Goal: Transaction & Acquisition: Purchase product/service

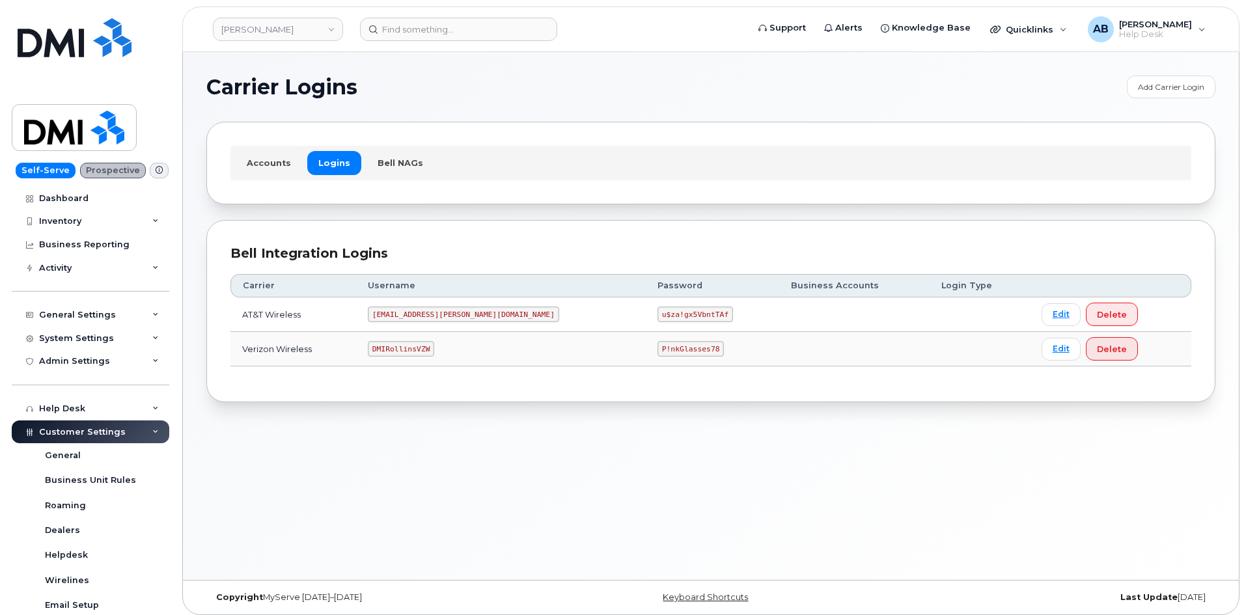
click at [415, 341] on td "DMIRollinsVZW" at bounding box center [501, 349] width 290 height 35
click at [417, 341] on code "DMIRollinsVZW" at bounding box center [401, 349] width 66 height 16
copy code "DMIRollinsVZW"
click at [658, 352] on code "P!nkGlasses78" at bounding box center [691, 349] width 66 height 16
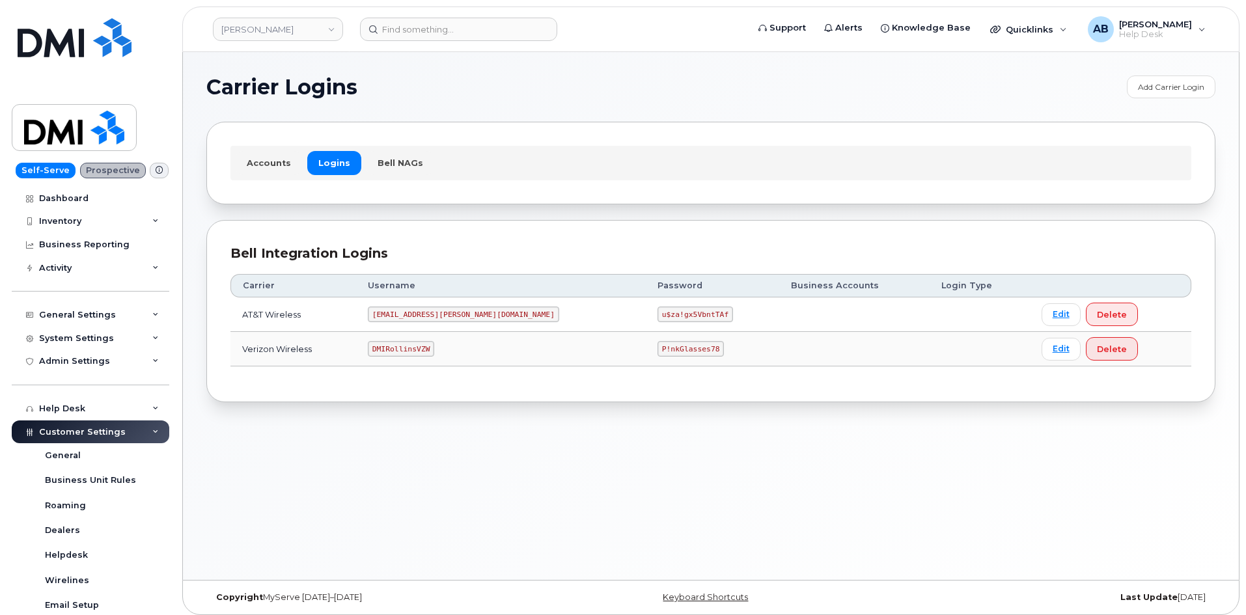
click at [658, 349] on code "P!nkGlasses78" at bounding box center [691, 349] width 66 height 16
copy code "P!nkGlasses78"
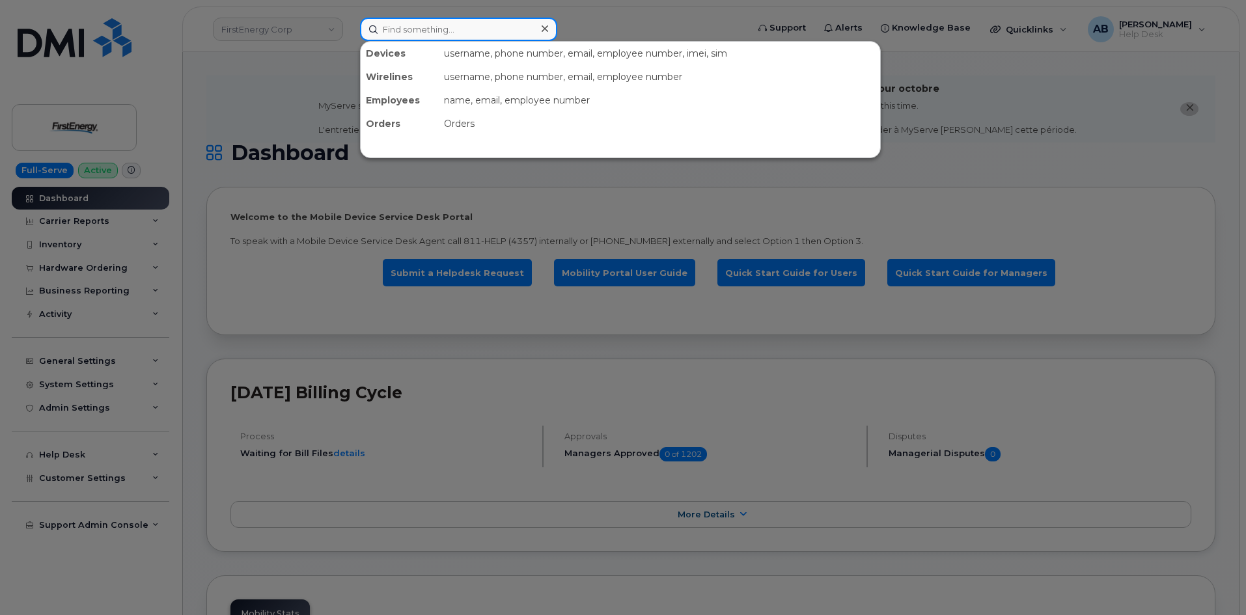
click at [405, 28] on input at bounding box center [458, 29] width 197 height 23
paste input "7324436065"
type input "7324436065"
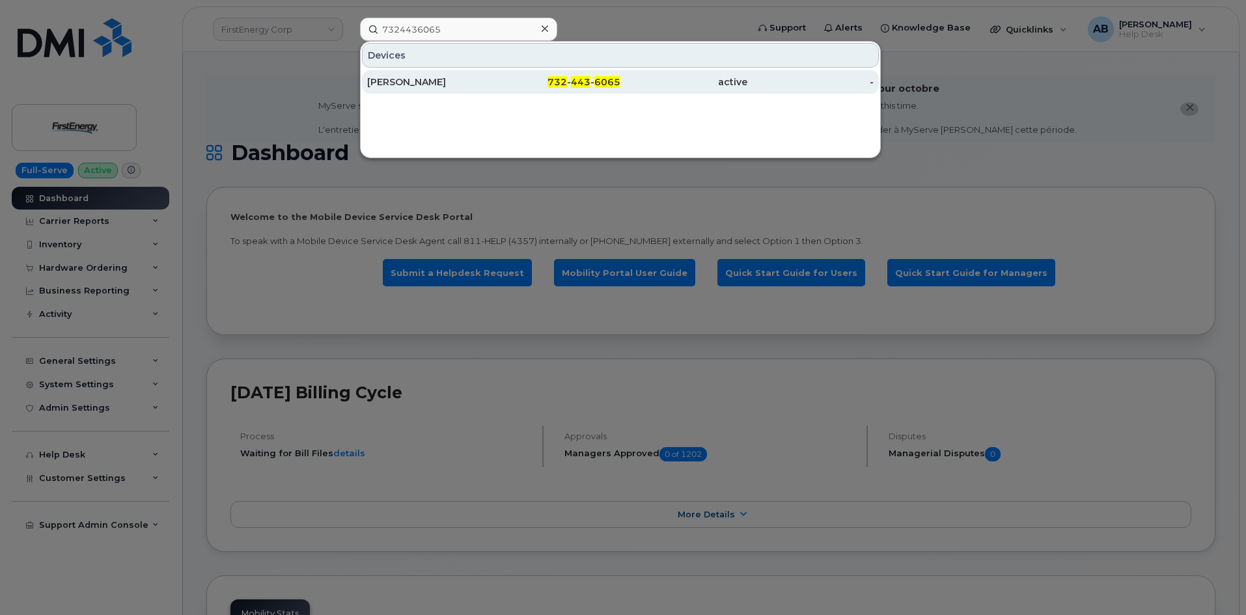
click at [447, 81] on div "[PERSON_NAME]" at bounding box center [430, 82] width 127 height 13
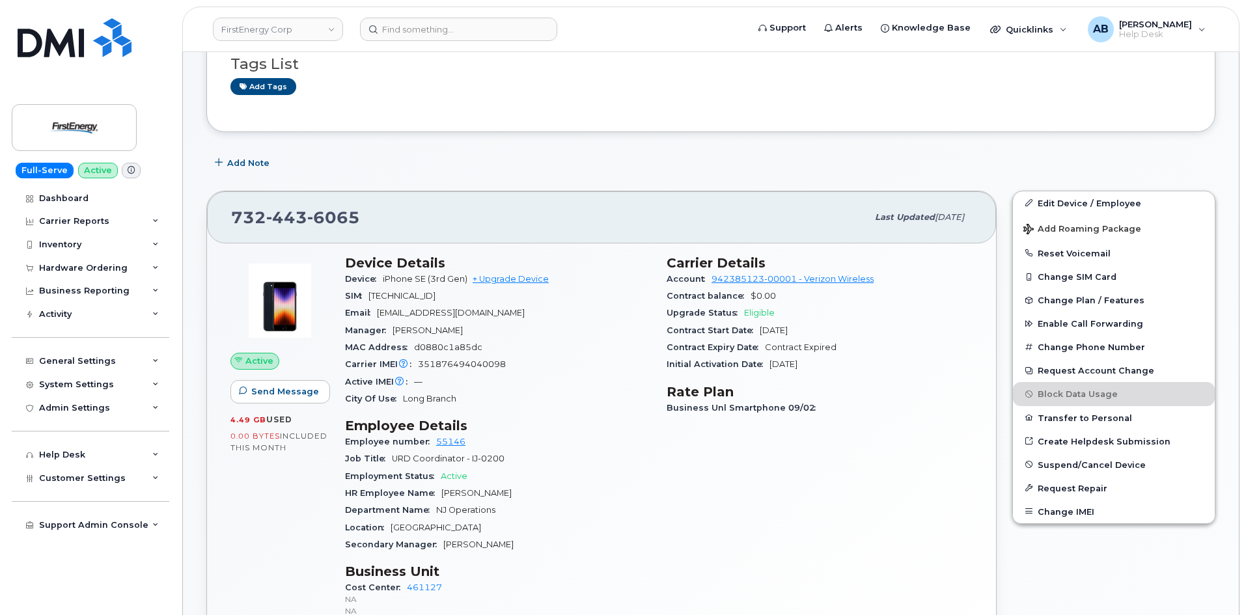
scroll to position [326, 0]
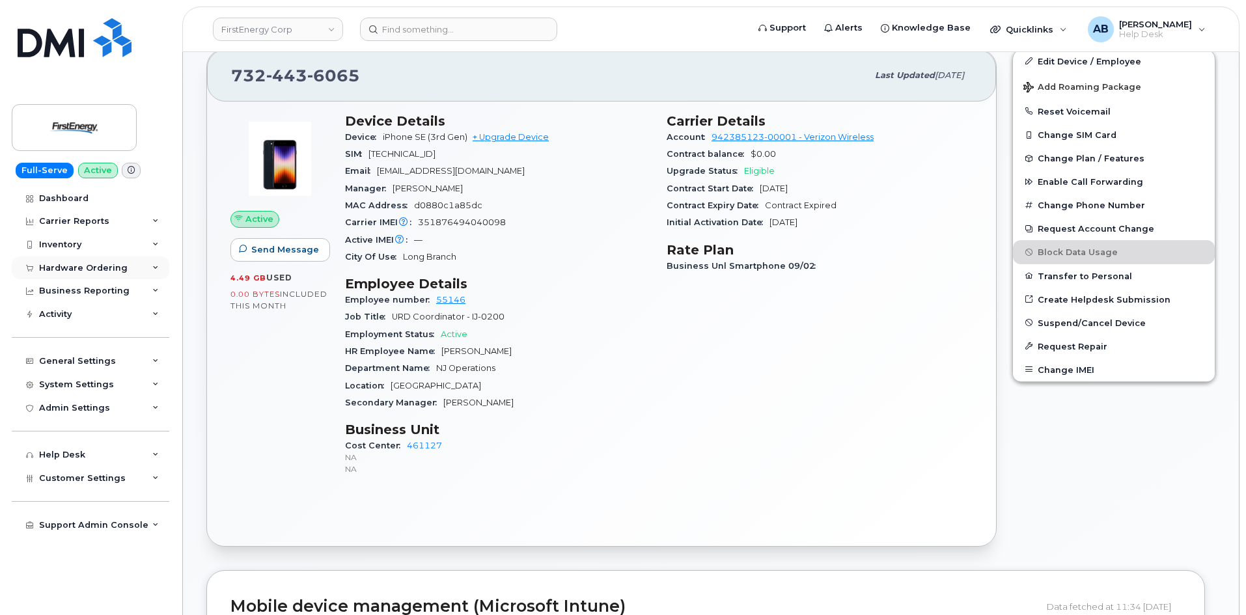
click at [83, 265] on div "Hardware Ordering" at bounding box center [83, 268] width 89 height 10
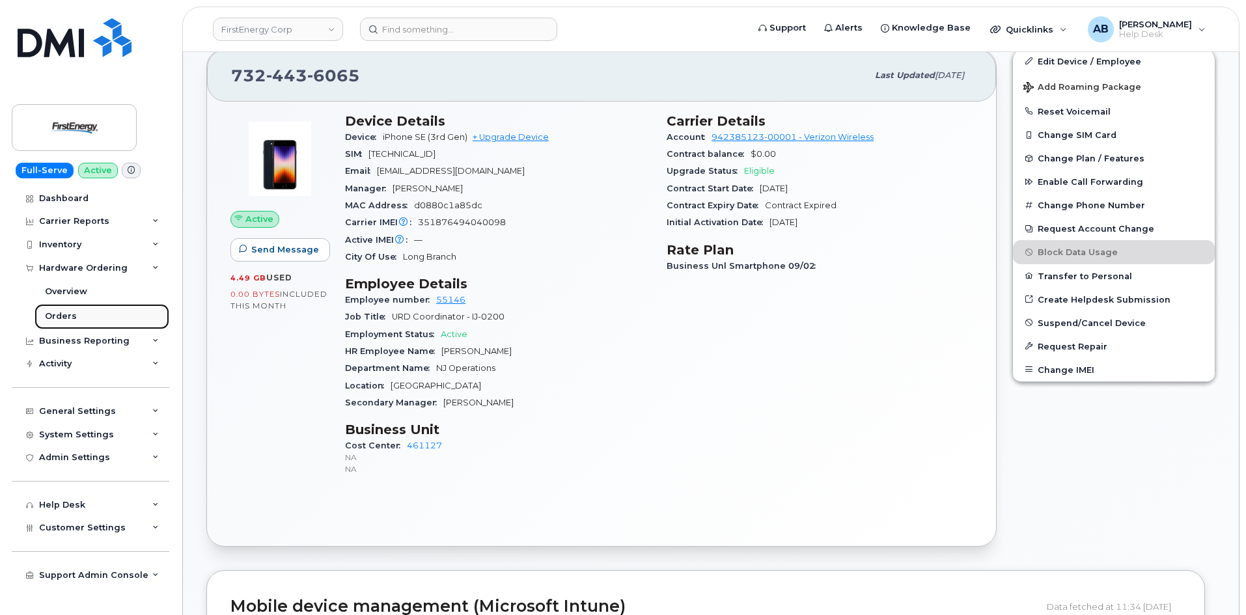
click at [104, 320] on link "Orders" at bounding box center [102, 316] width 135 height 25
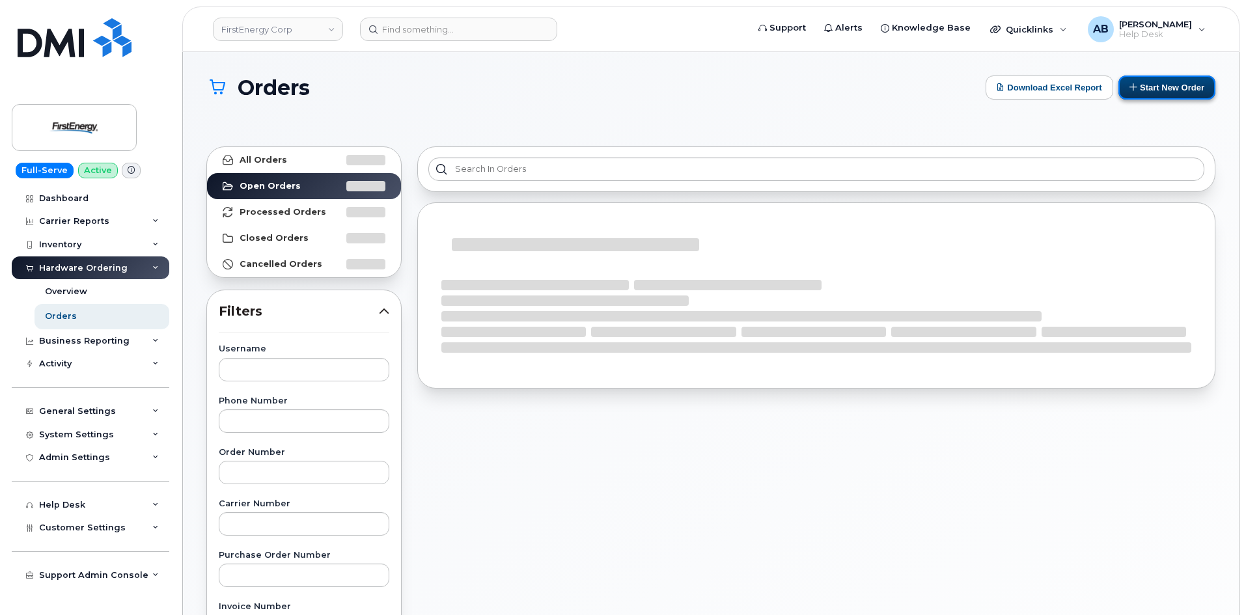
click at [1154, 85] on button "Start New Order" at bounding box center [1167, 88] width 97 height 24
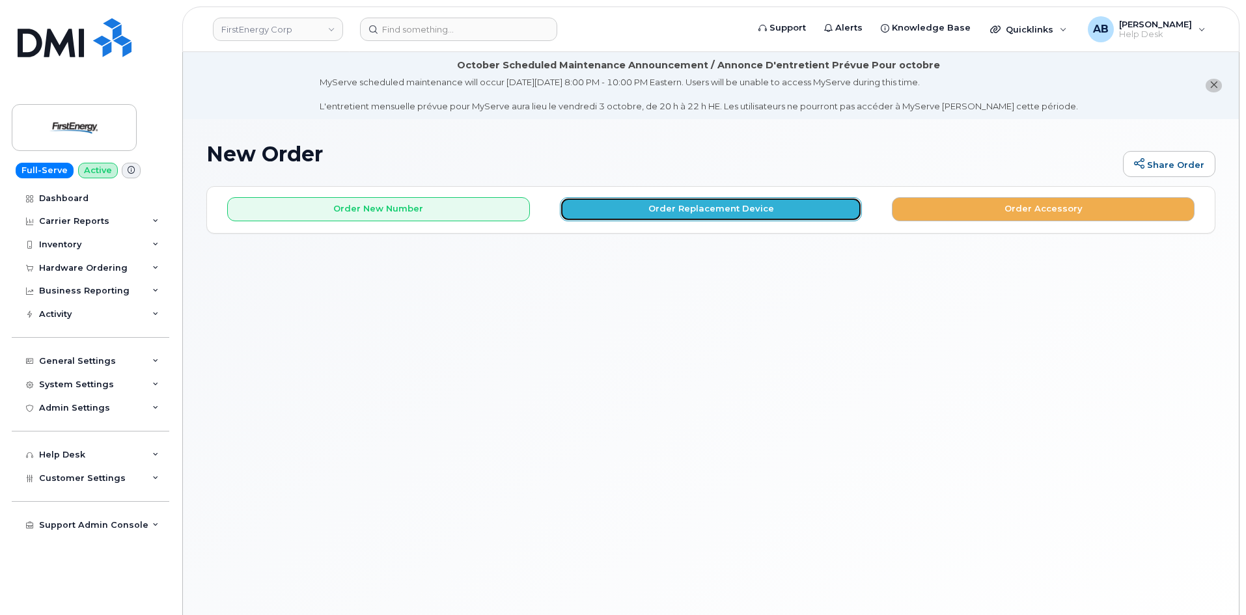
click at [660, 207] on button "Order Replacement Device" at bounding box center [711, 209] width 303 height 24
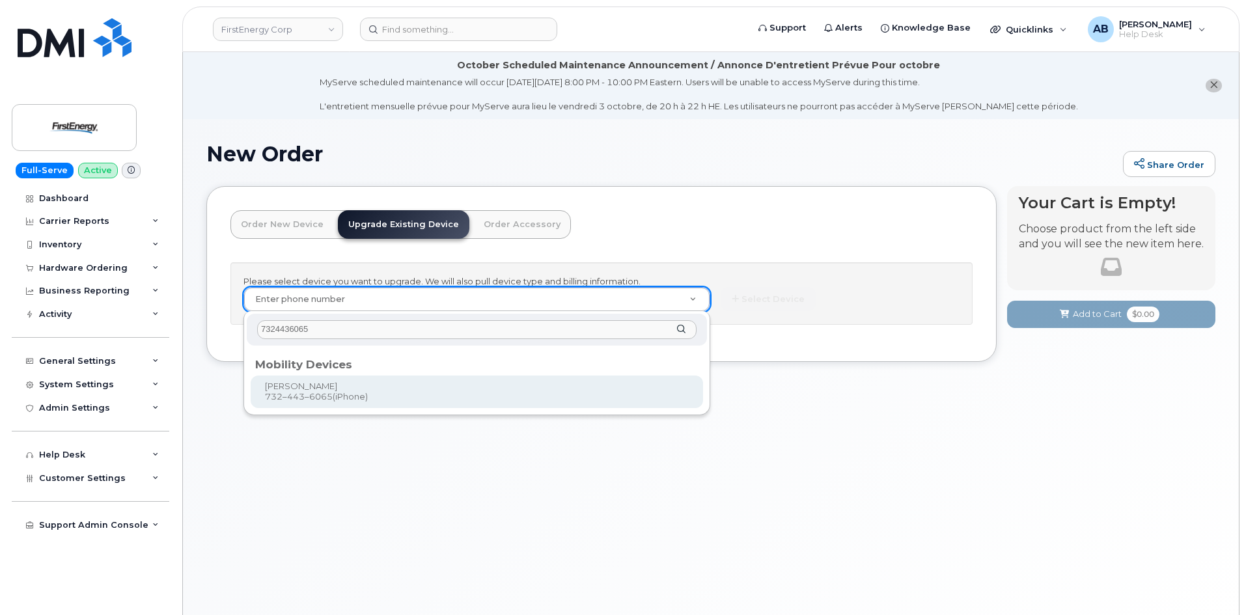
type input "7324436065"
type input "835344"
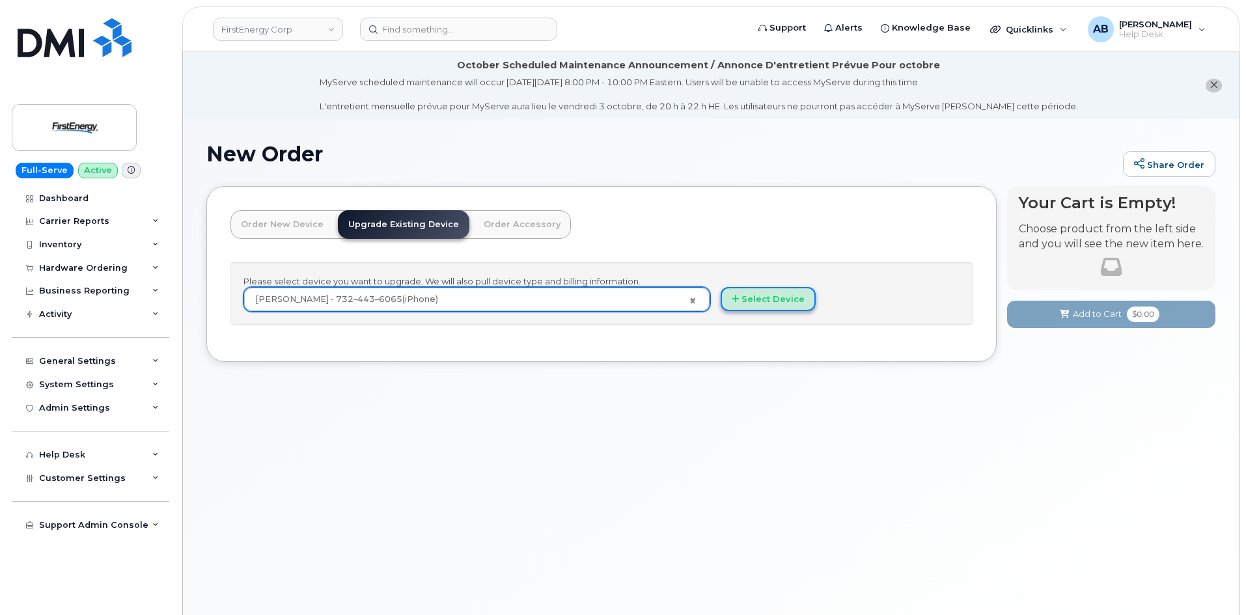
click at [793, 303] on button "Select Device" at bounding box center [768, 299] width 95 height 24
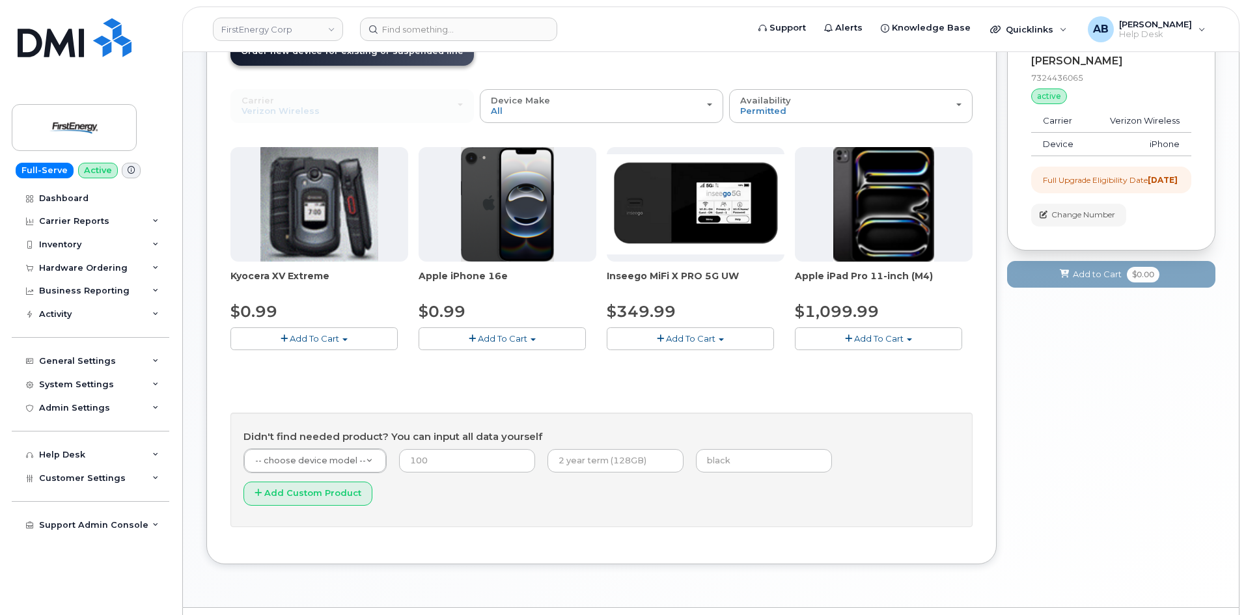
scroll to position [175, 0]
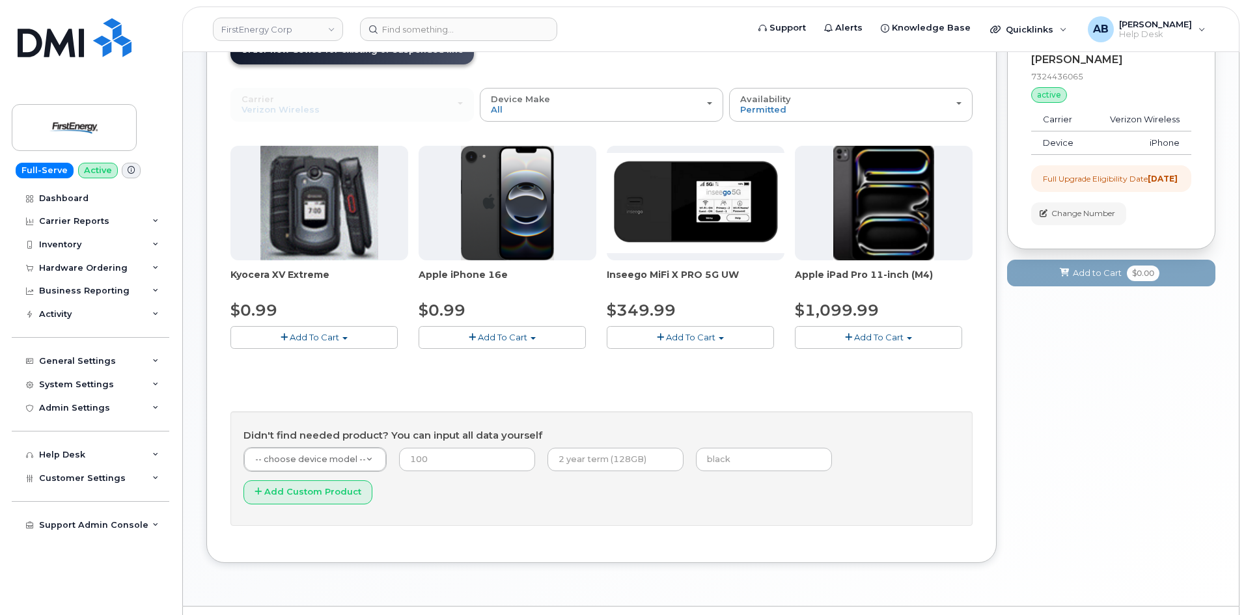
click at [497, 339] on span "Add To Cart" at bounding box center [502, 337] width 49 height 10
click at [486, 359] on link "$0.99 - 2 Year Upgrade" at bounding box center [485, 362] width 126 height 16
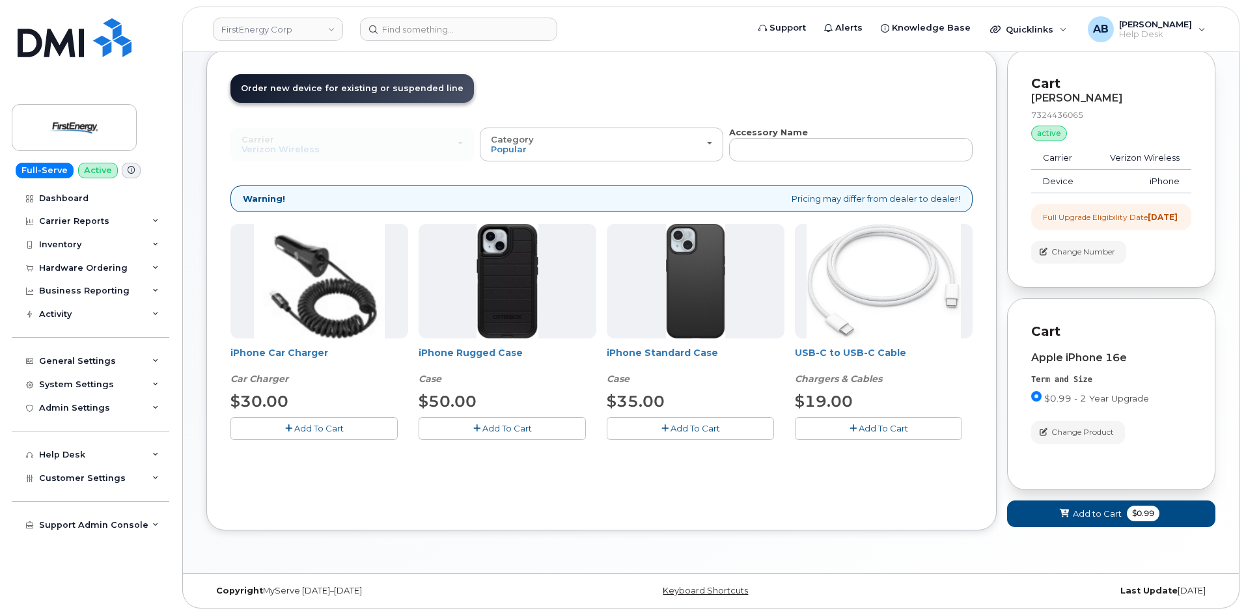
click at [313, 423] on span "Add To Cart" at bounding box center [318, 428] width 49 height 10
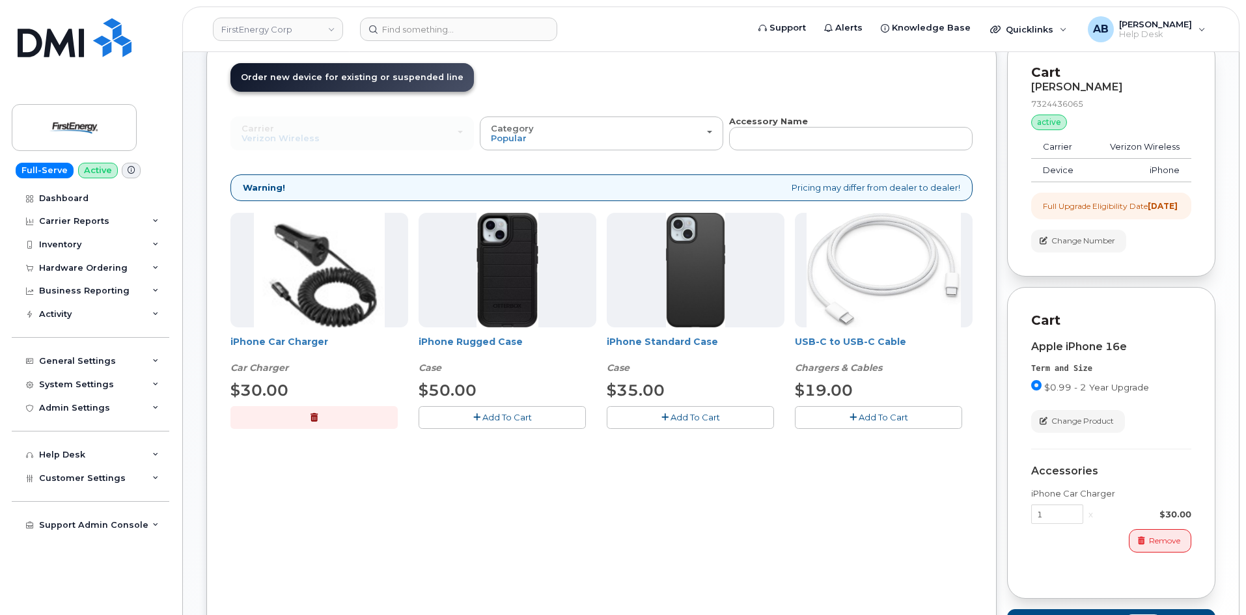
click at [524, 422] on span "Add To Cart" at bounding box center [507, 417] width 49 height 10
click at [854, 425] on button "Add To Cart" at bounding box center [878, 417] width 167 height 23
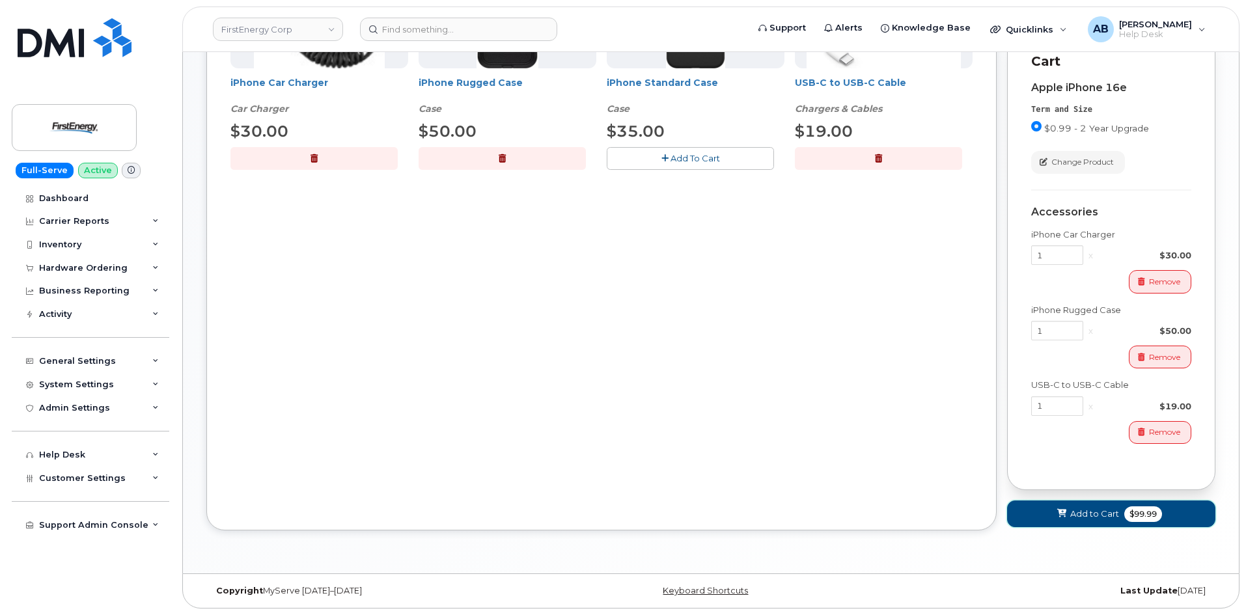
click at [1115, 516] on span "Add to Cart" at bounding box center [1094, 514] width 49 height 12
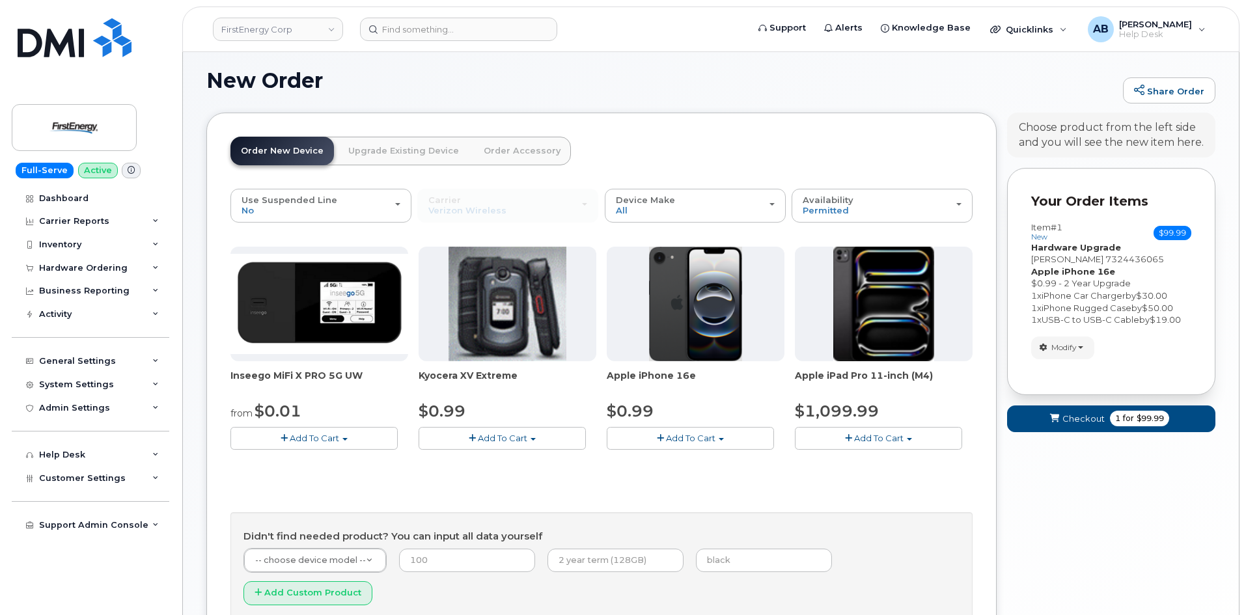
scroll to position [175, 0]
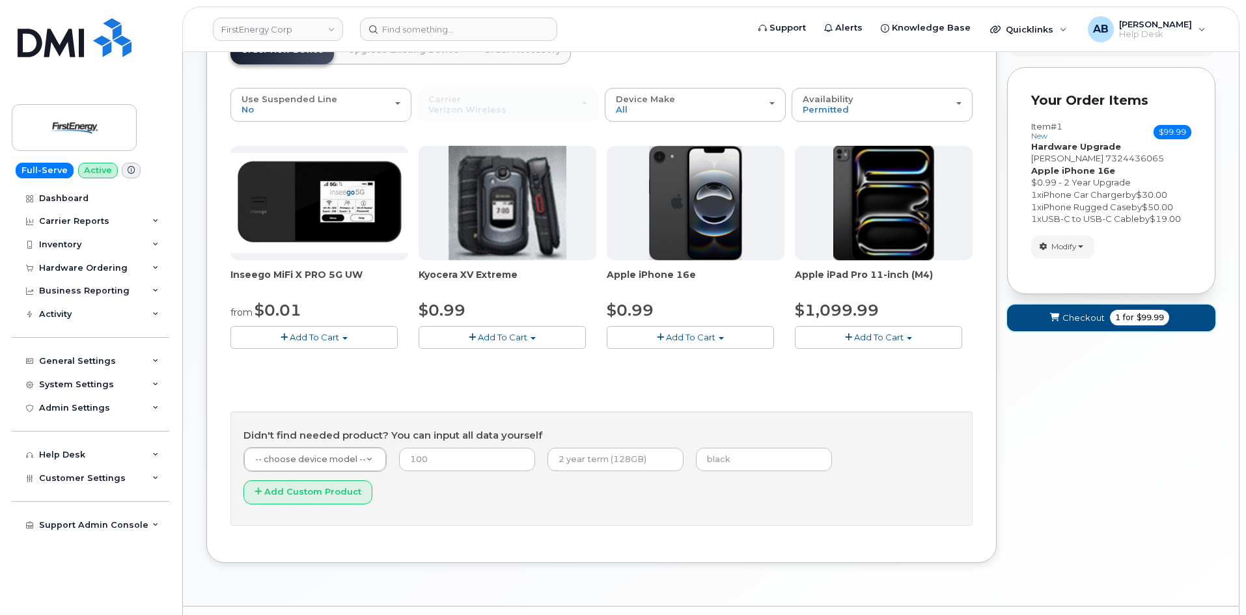
click at [1063, 317] on span "Checkout" at bounding box center [1084, 318] width 42 height 12
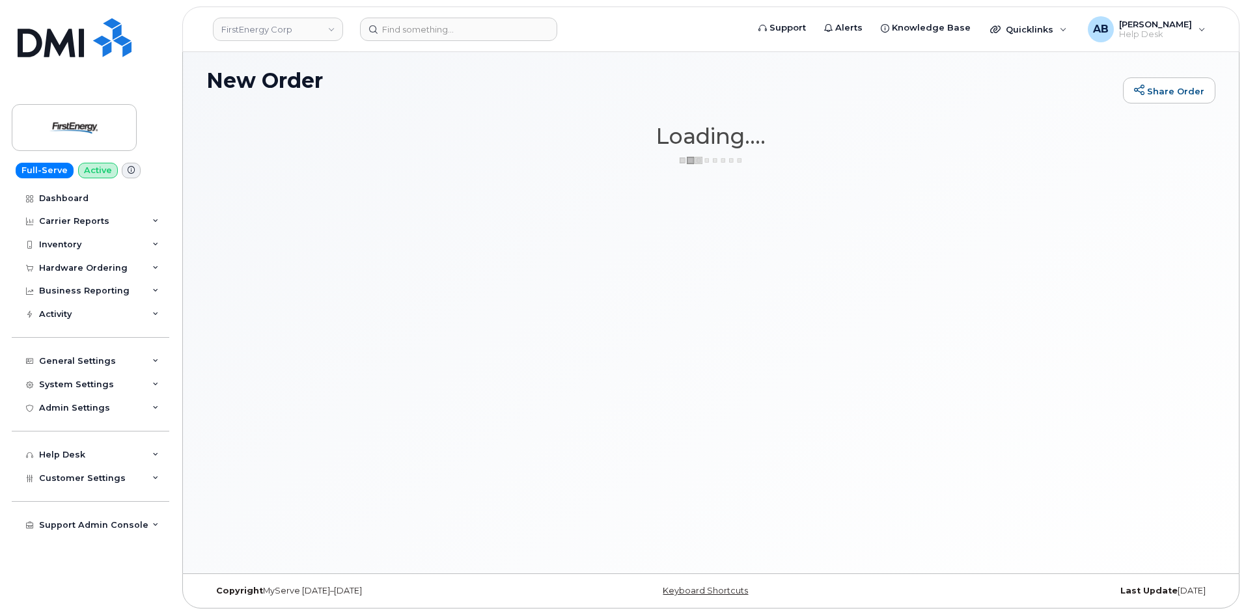
scroll to position [74, 0]
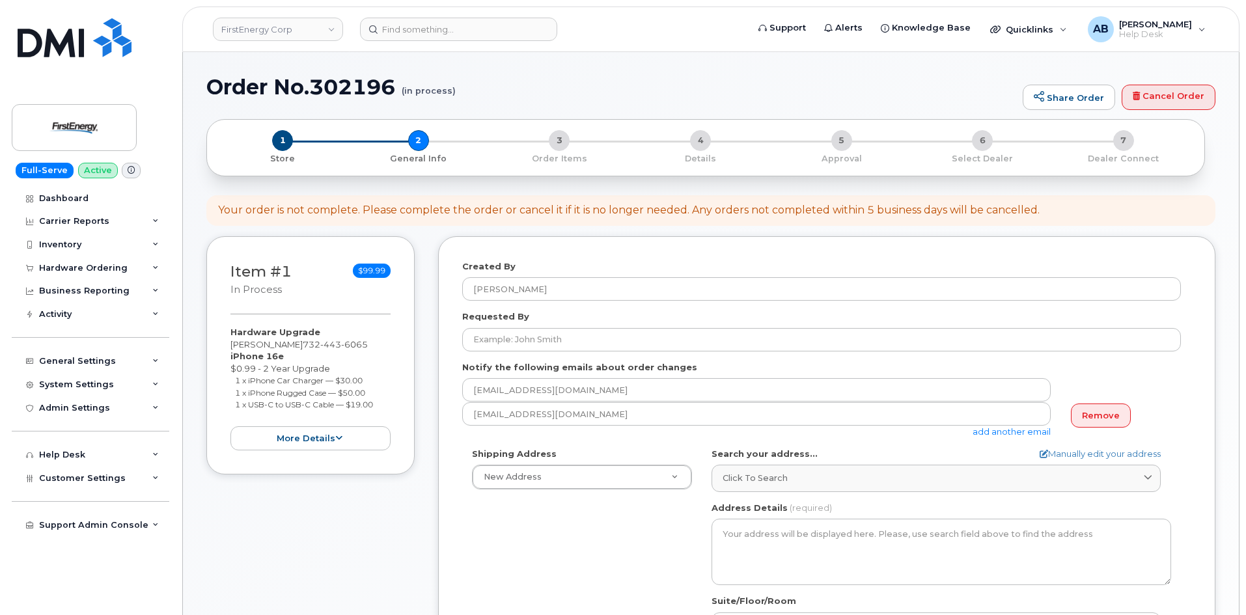
select select
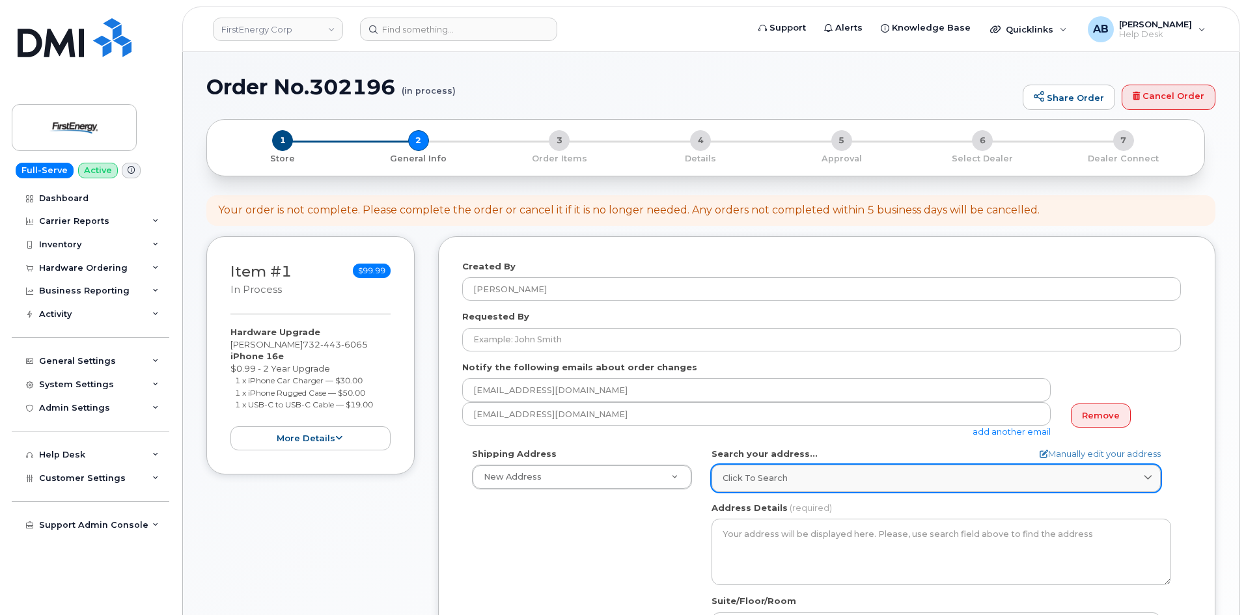
click at [750, 473] on span "Click to search" at bounding box center [755, 478] width 65 height 12
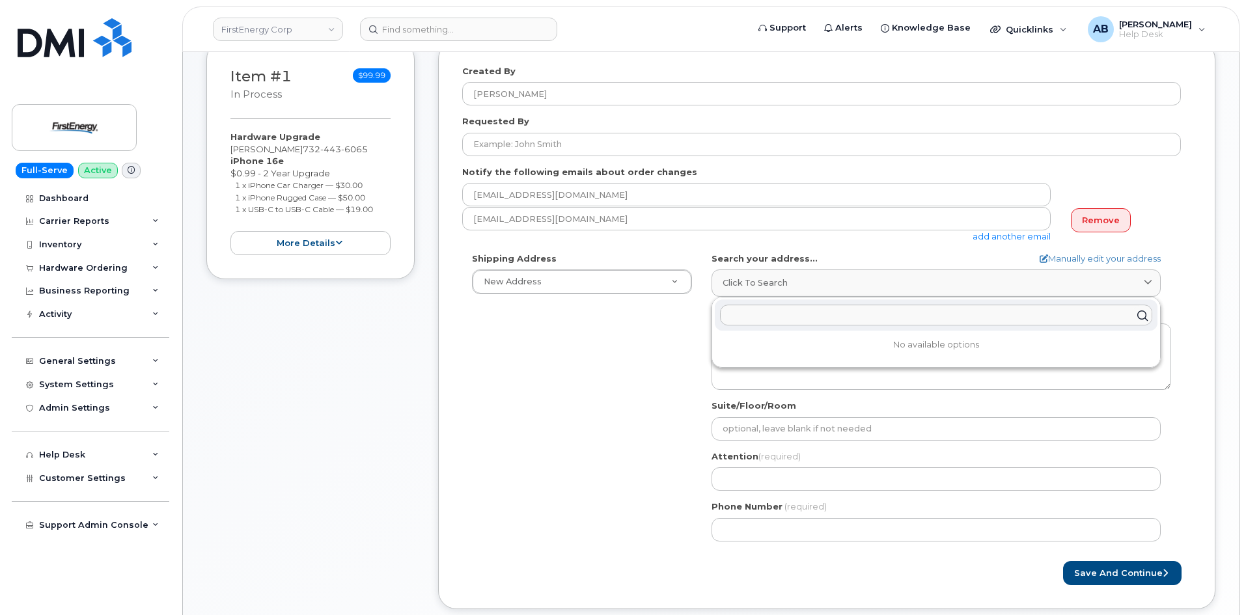
scroll to position [262, 0]
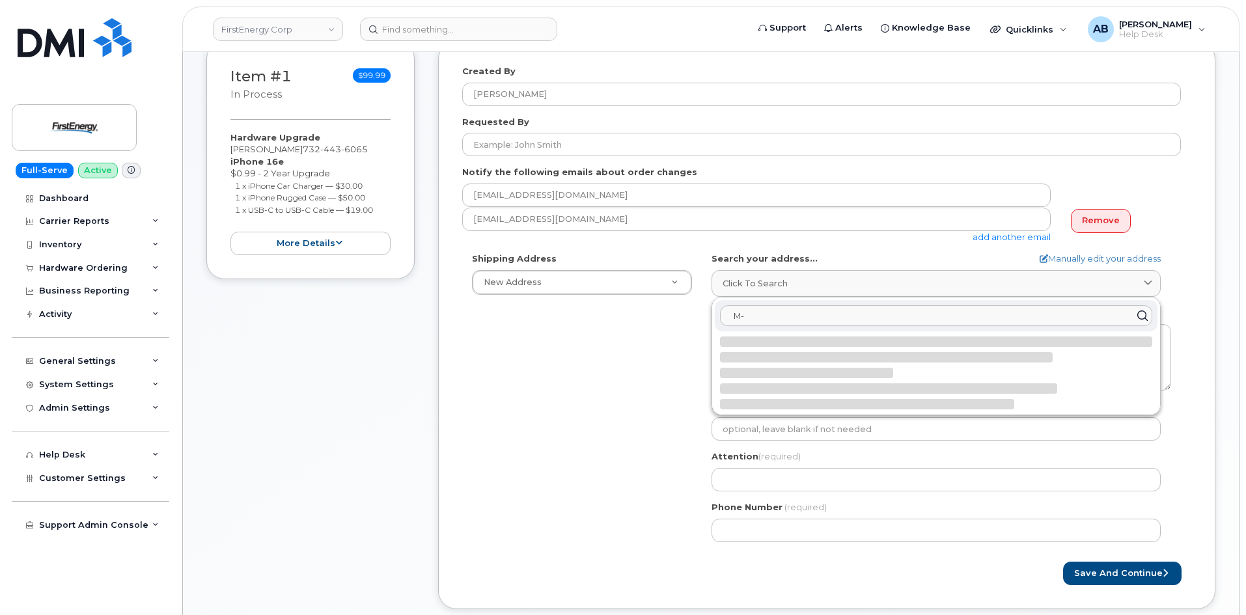
type input "M"
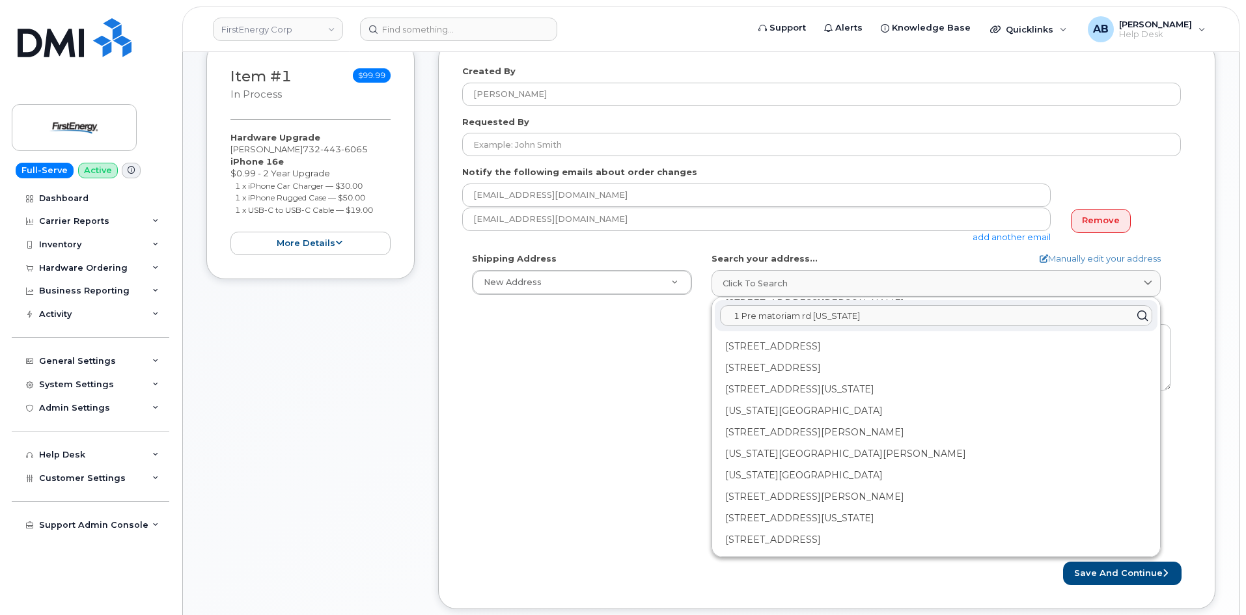
click at [798, 320] on input "1 Pre matoriam rd new jersey" at bounding box center [936, 315] width 432 height 21
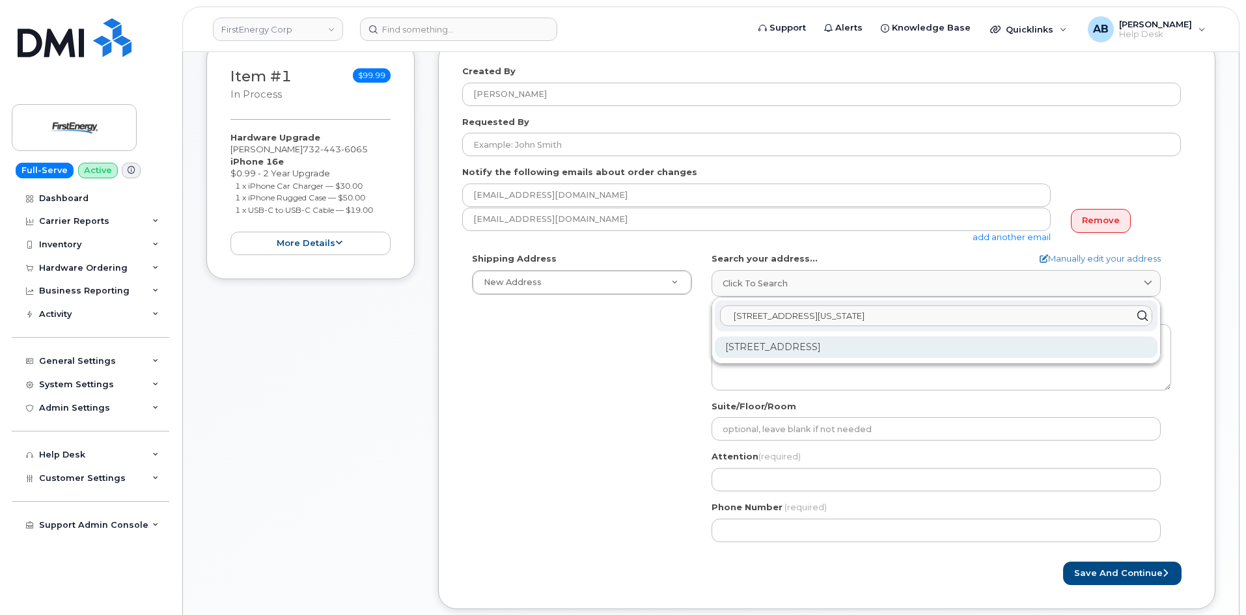
type input "1 Pre preventorium rd new jersey"
click at [863, 348] on div "1 Preventorium Rd Farmingdale NJ 07727-3794" at bounding box center [936, 347] width 443 height 21
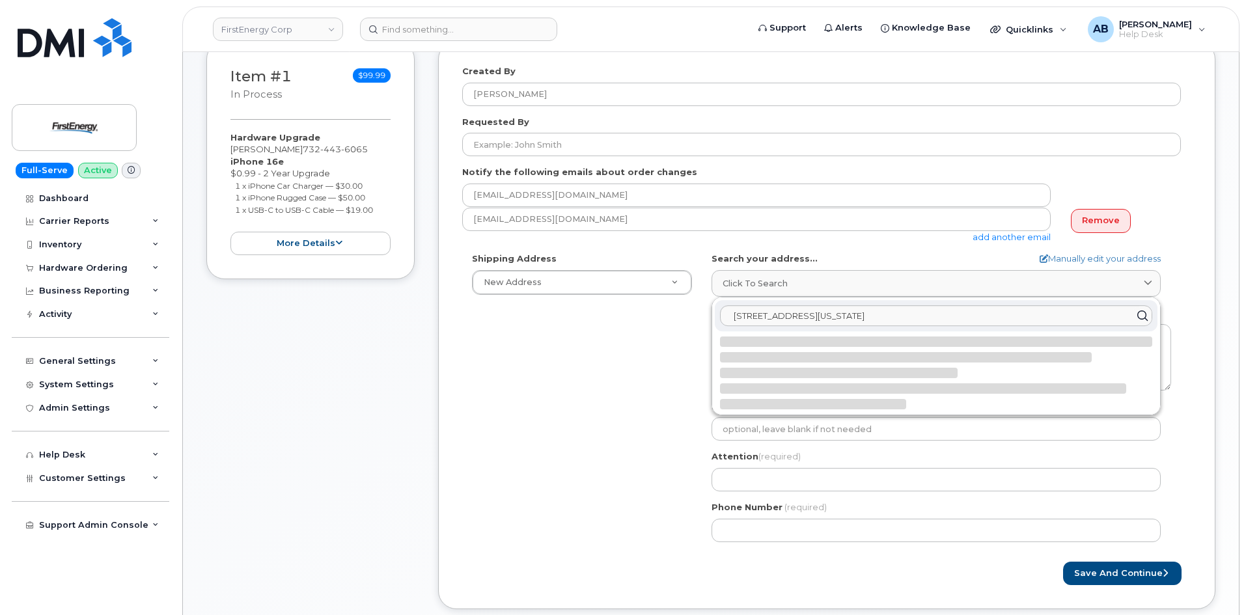
select select
type textarea "1 Preventorium Rd FARMINGDALE NJ 07727-3794 UNITED STATES"
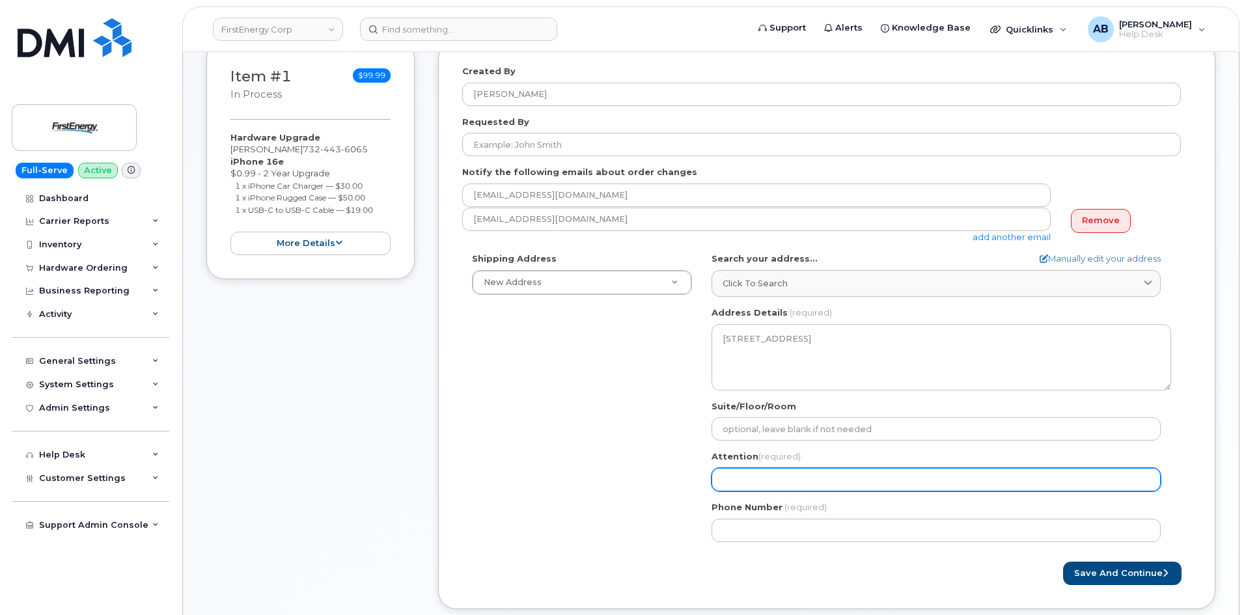
click at [768, 475] on input "Attention (required)" at bounding box center [936, 479] width 449 height 23
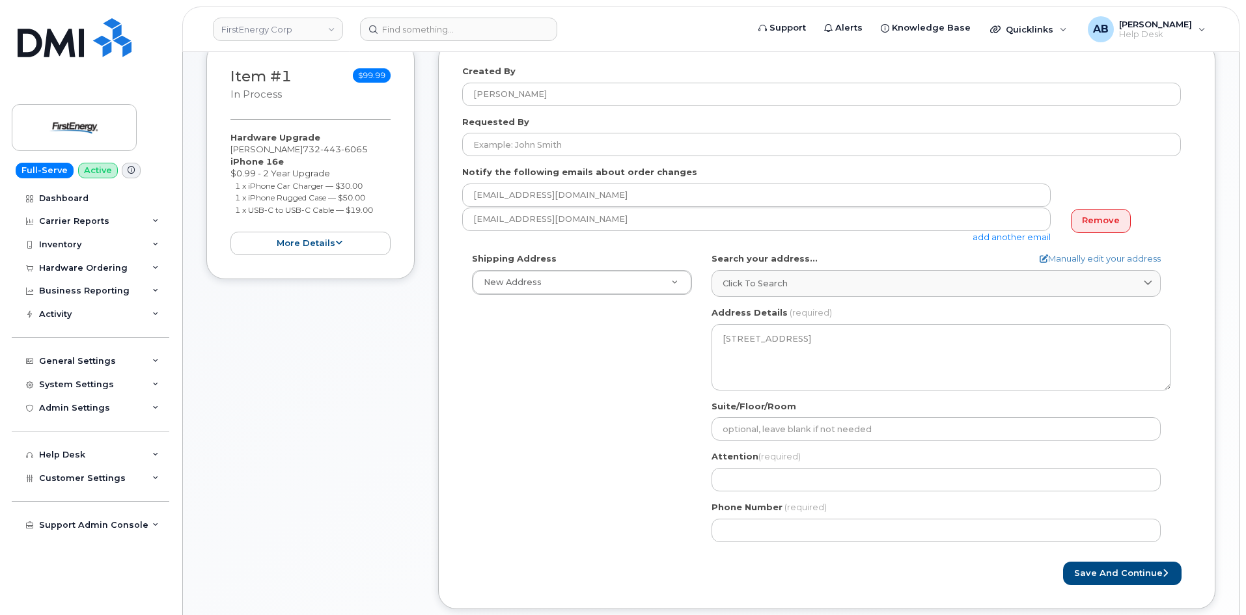
drag, startPoint x: 318, startPoint y: 153, endPoint x: 232, endPoint y: 150, distance: 86.6
click at [232, 150] on div "Hardware Upgrade BRYANT E COSTELLO 732 443 6065 iPhone 16e $0.99 - 2 Year Upgra…" at bounding box center [311, 194] width 160 height 124
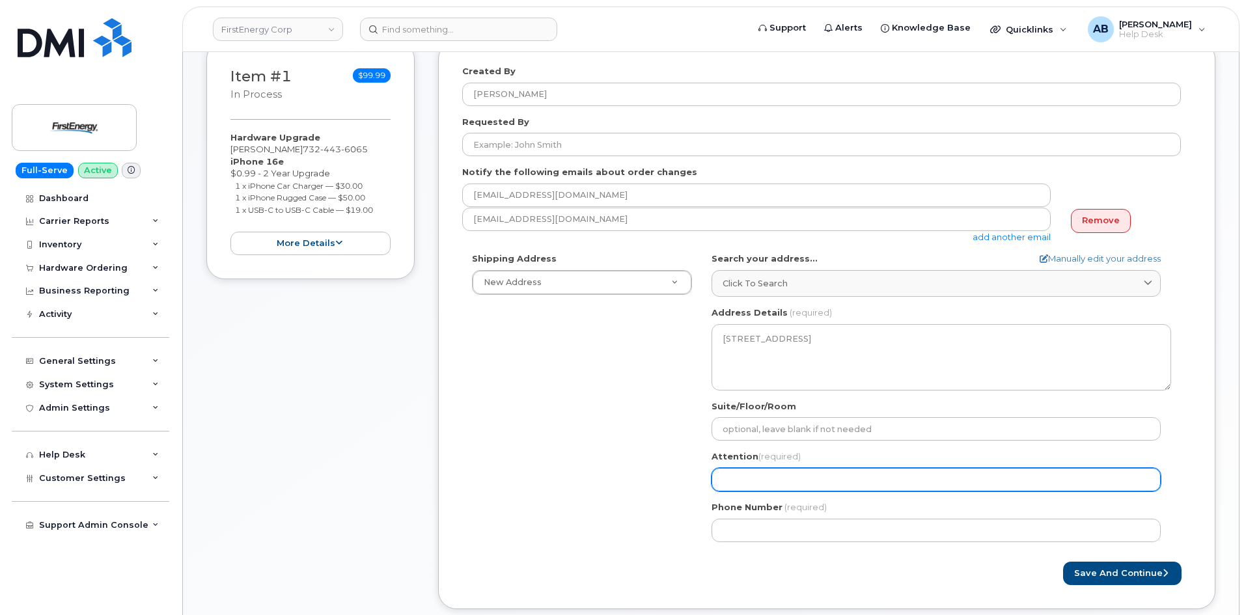
copy div "[PERSON_NAME]"
click at [841, 492] on div "NJ Farmingdale Search your address... Manually edit your address Click to searc…" at bounding box center [941, 402] width 479 height 299
click at [839, 487] on input "Attention (required)" at bounding box center [936, 479] width 449 height 23
paste input "BRYANT E COSTELLO"
select select
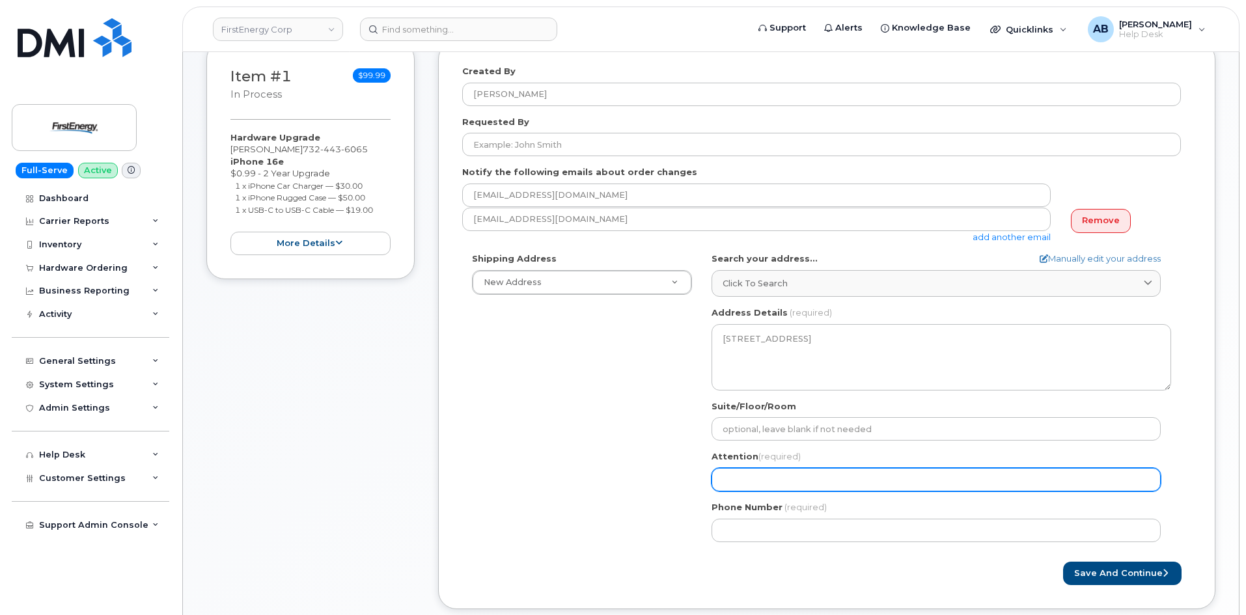
type input "BRYANT E COSTELLO"
click at [764, 479] on input "BRYANT E COSTELLO" at bounding box center [936, 479] width 449 height 23
select select
type input "BRYANT COSTELLO"
select select
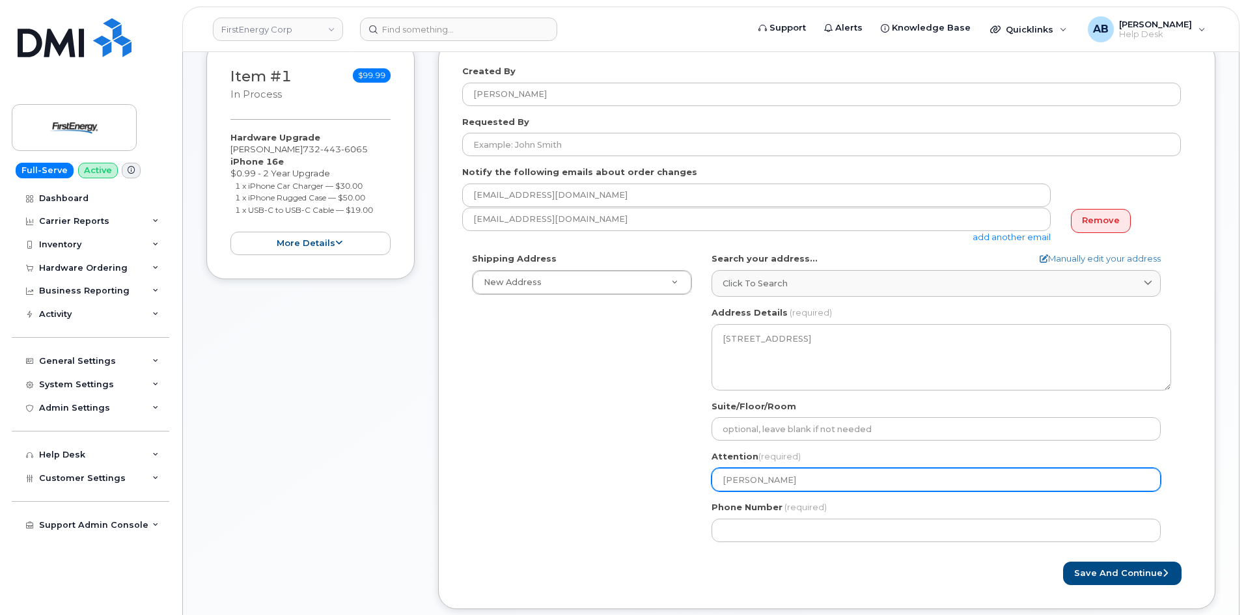
type input "BRYANT COSTELLO"
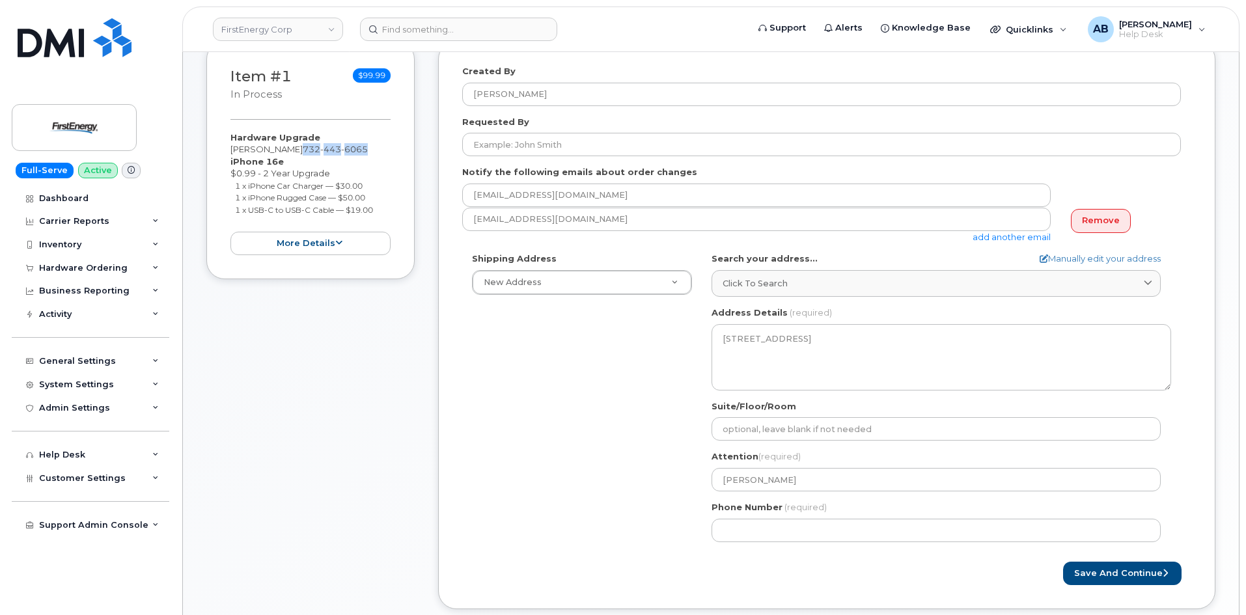
drag, startPoint x: 343, startPoint y: 152, endPoint x: 406, endPoint y: 150, distance: 63.8
click at [406, 150] on div "Item #1 in process $99.99 Hardware Upgrade BRYANT E COSTELLO 732 443 6065 iPhon…" at bounding box center [310, 160] width 208 height 238
copy span "732 443 6065"
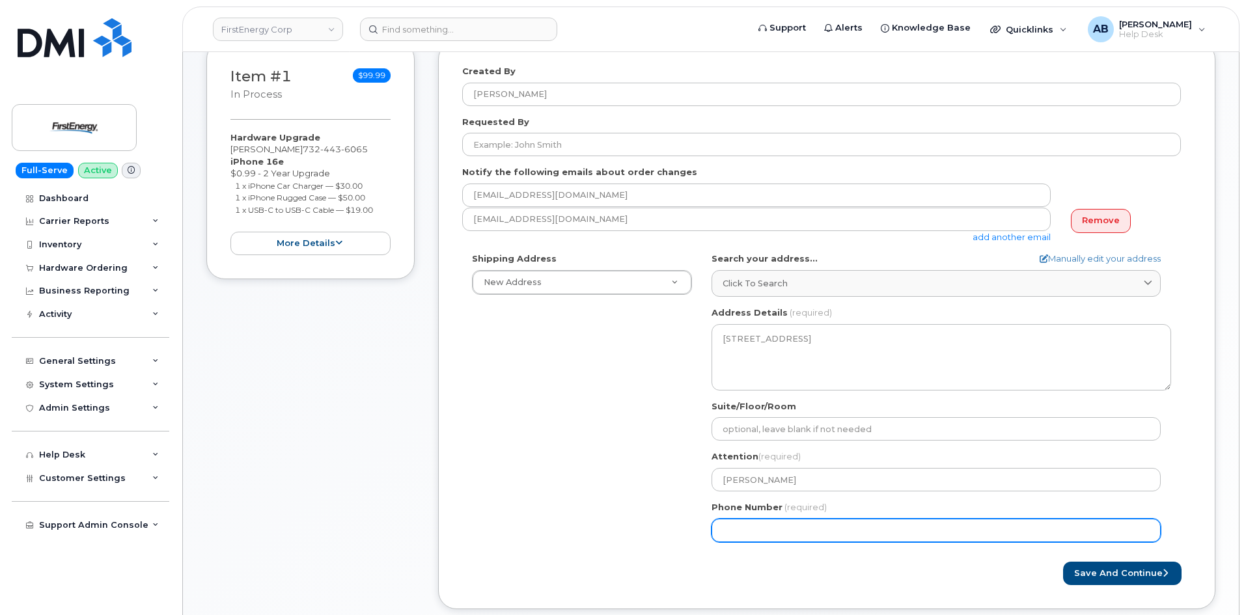
click at [777, 535] on input "Phone Number" at bounding box center [936, 530] width 449 height 23
paste input "7324436065"
select select
type input "7324436065"
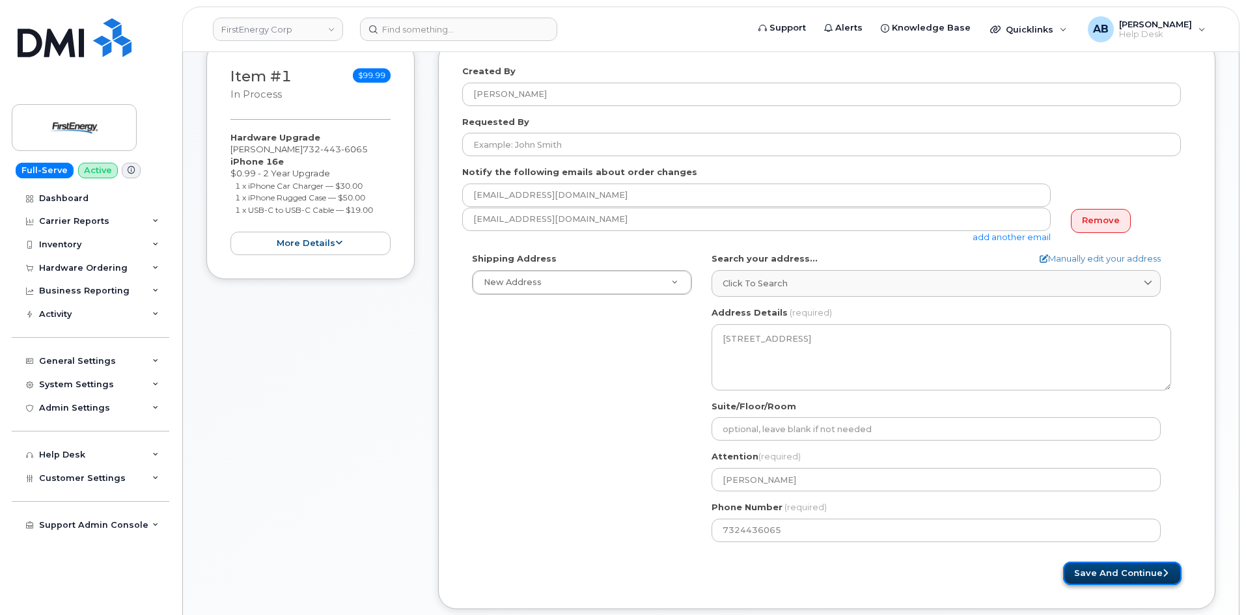
click at [1119, 567] on button "Save and Continue" at bounding box center [1122, 574] width 119 height 24
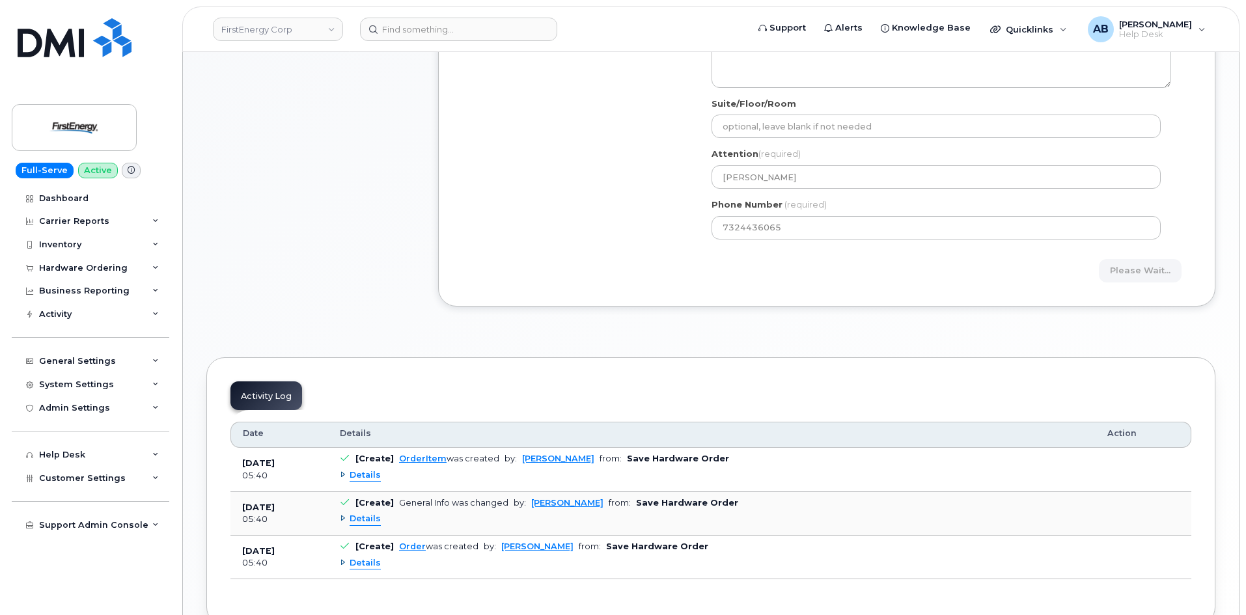
scroll to position [380, 0]
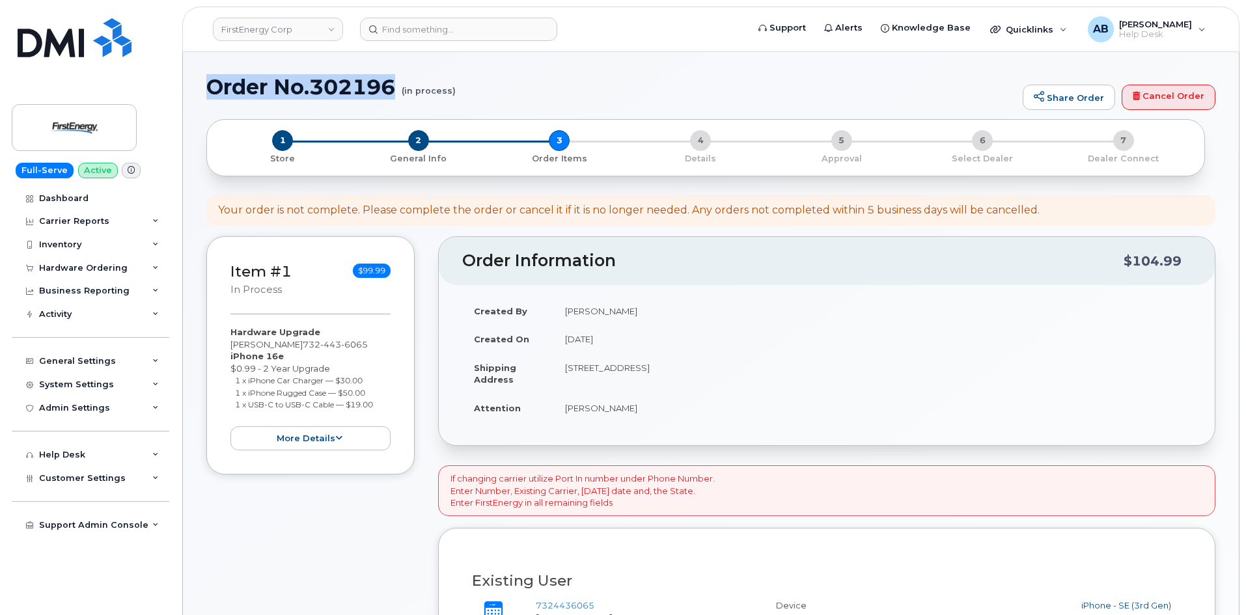
drag, startPoint x: 212, startPoint y: 84, endPoint x: 394, endPoint y: 92, distance: 181.8
click at [394, 92] on h1 "Order No.302196 (in process)" at bounding box center [611, 87] width 810 height 23
copy h1 "Order No.302196"
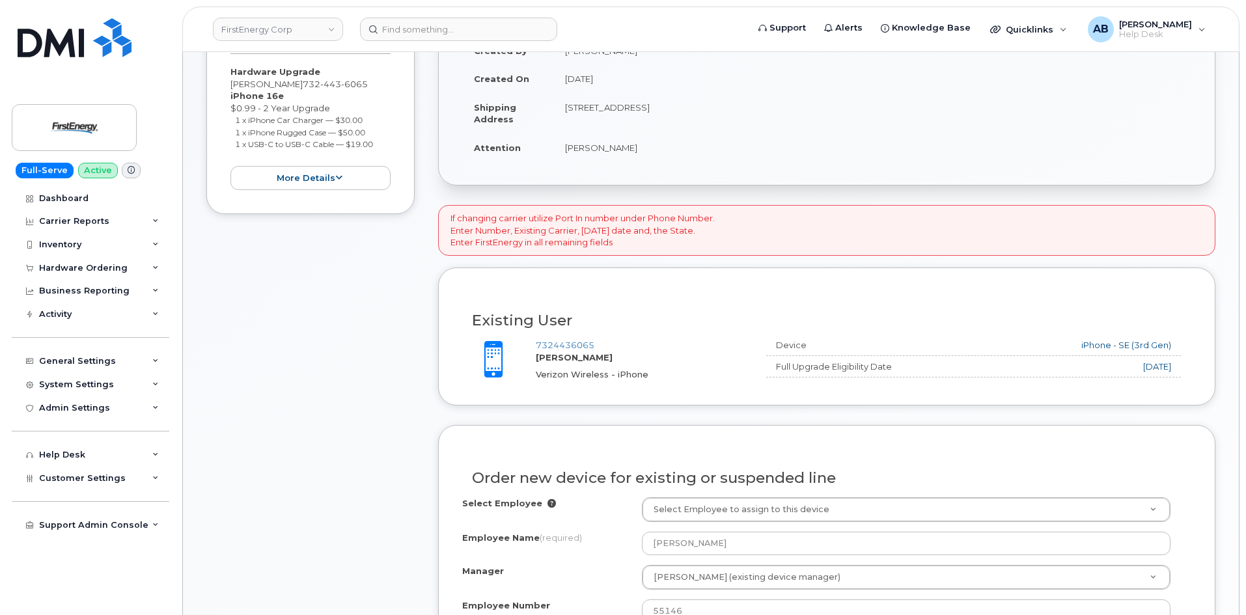
scroll to position [521, 0]
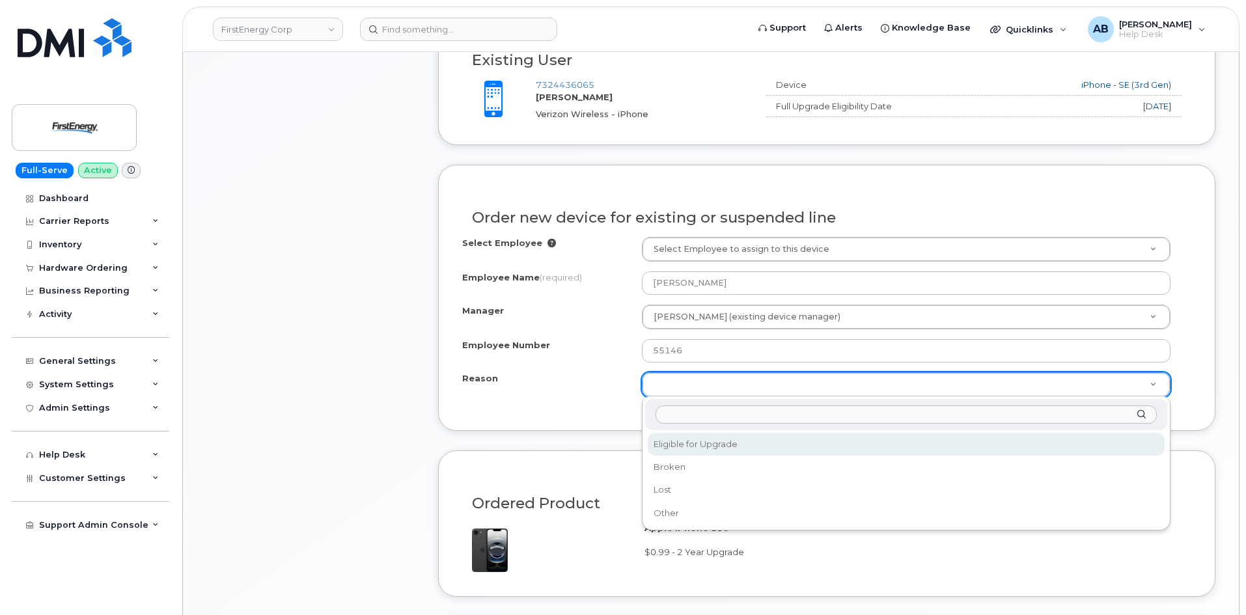
select select "eligible_for_upgrade"
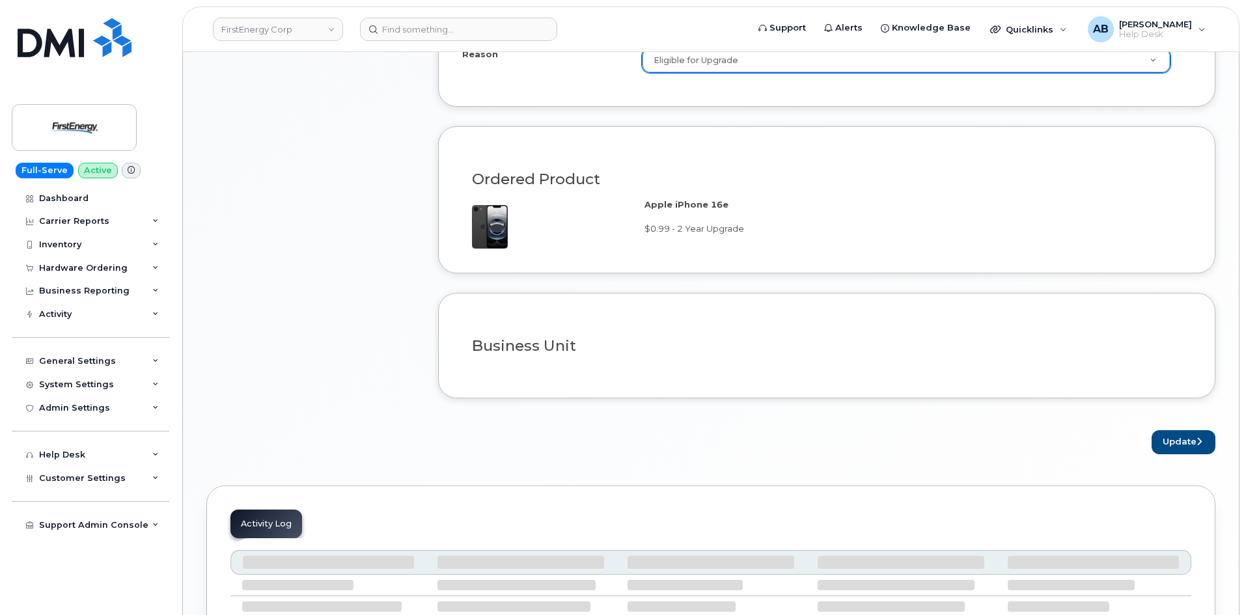
scroll to position [1108, 0]
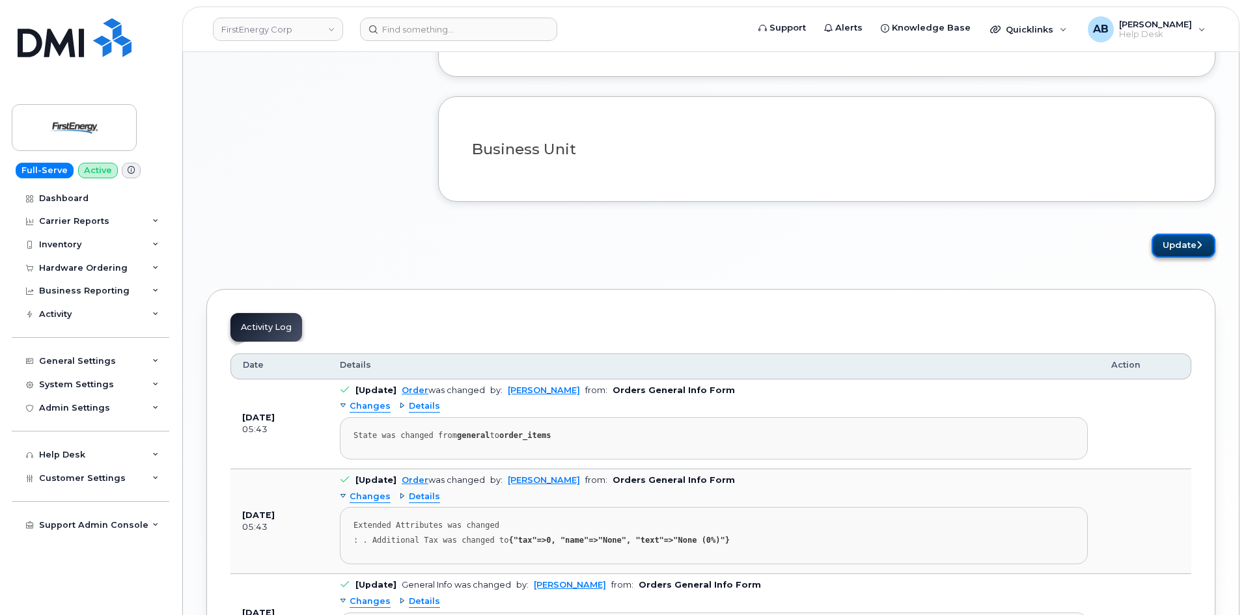
click at [1192, 253] on button "Update" at bounding box center [1184, 246] width 64 height 24
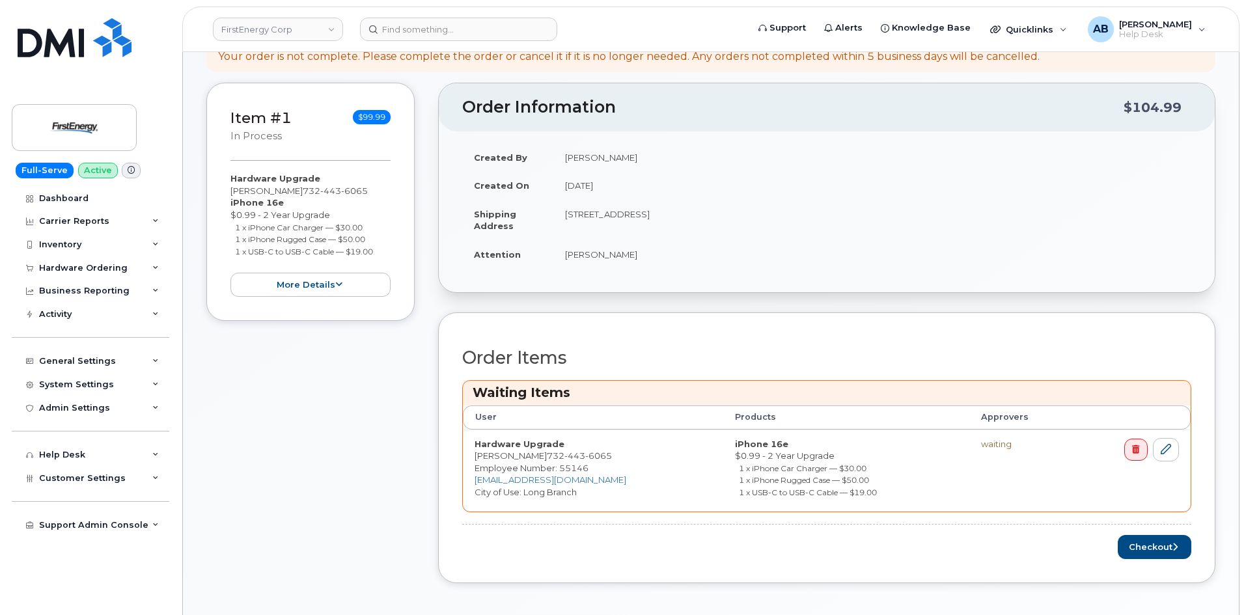
scroll to position [391, 0]
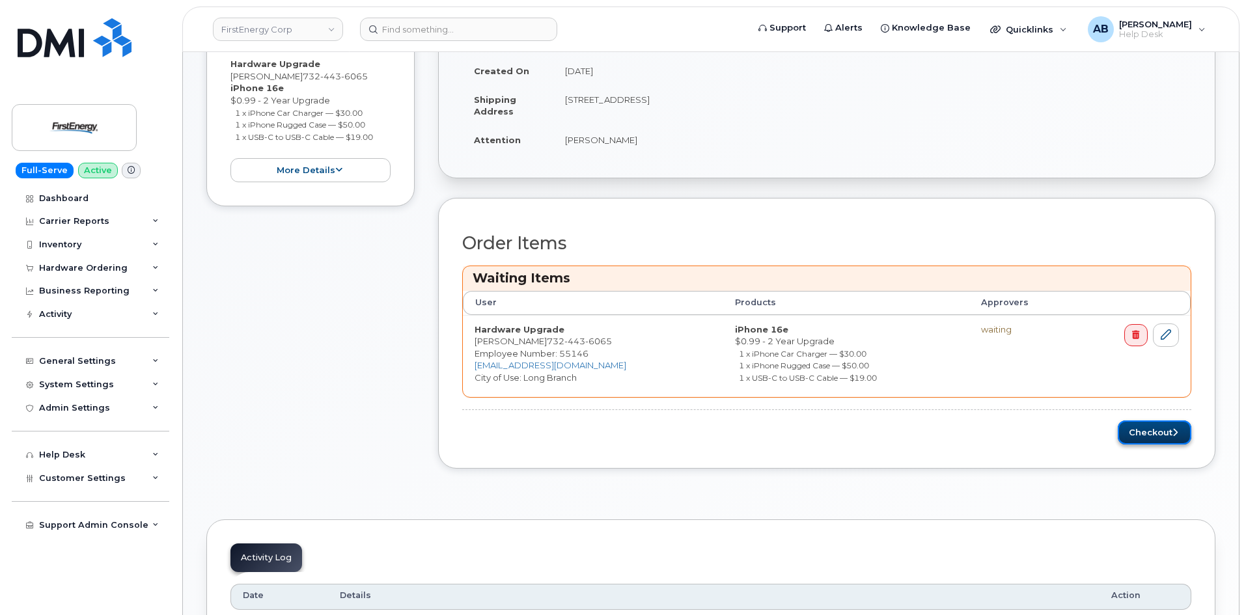
click at [1161, 443] on button "Checkout" at bounding box center [1155, 433] width 74 height 24
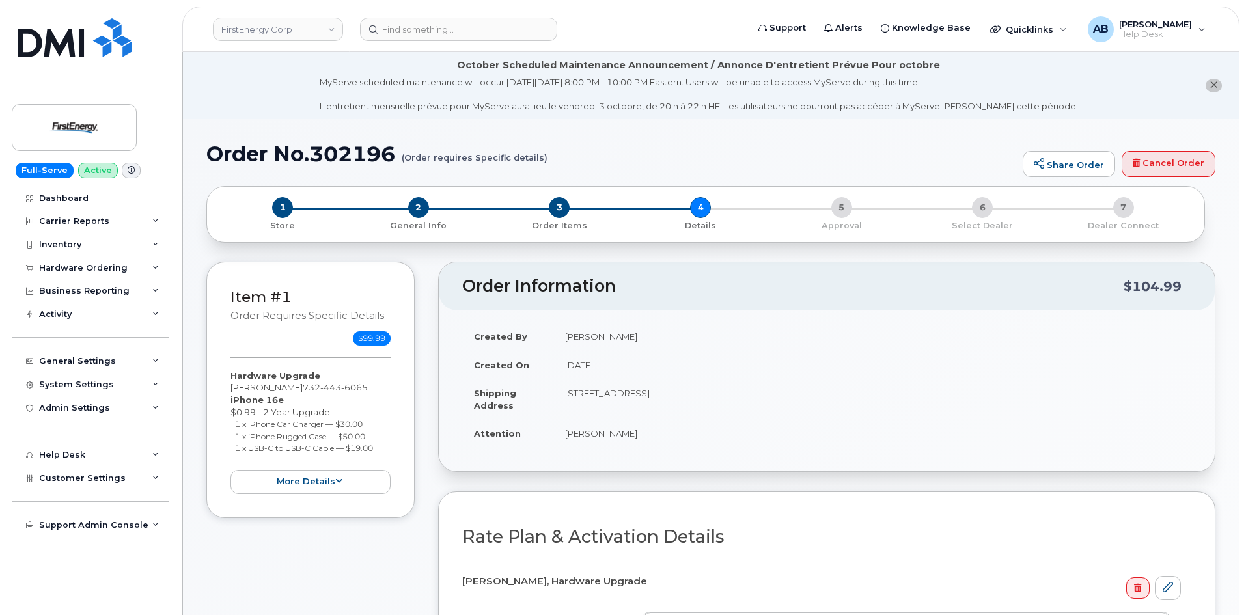
scroll to position [391, 0]
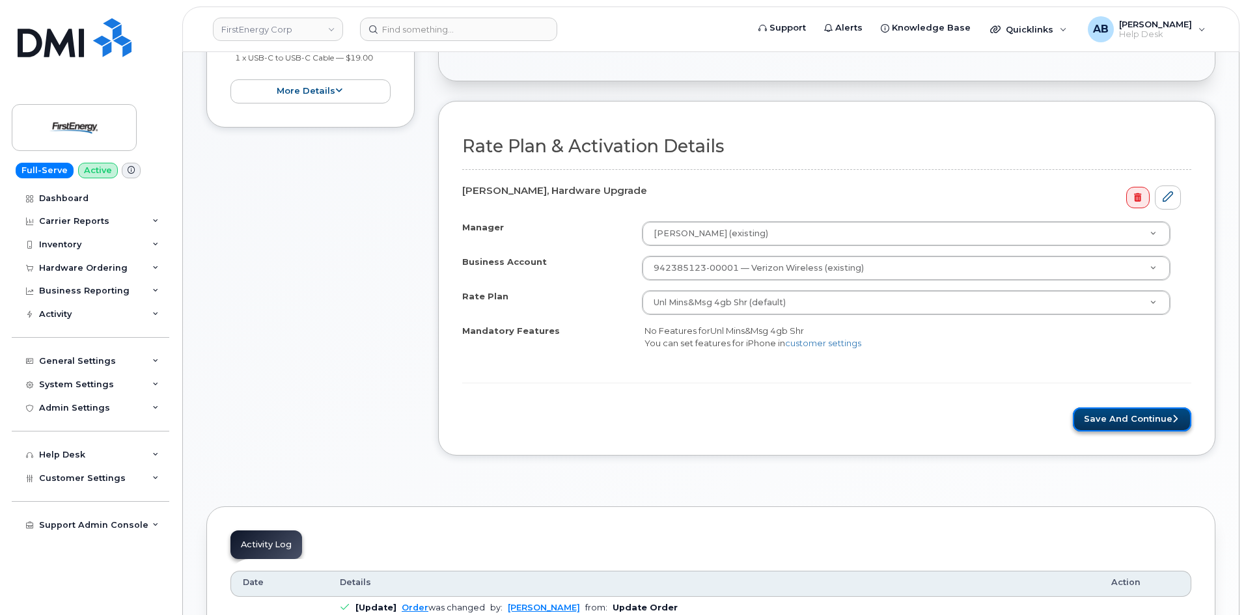
click at [1116, 425] on button "Save and Continue" at bounding box center [1132, 420] width 119 height 24
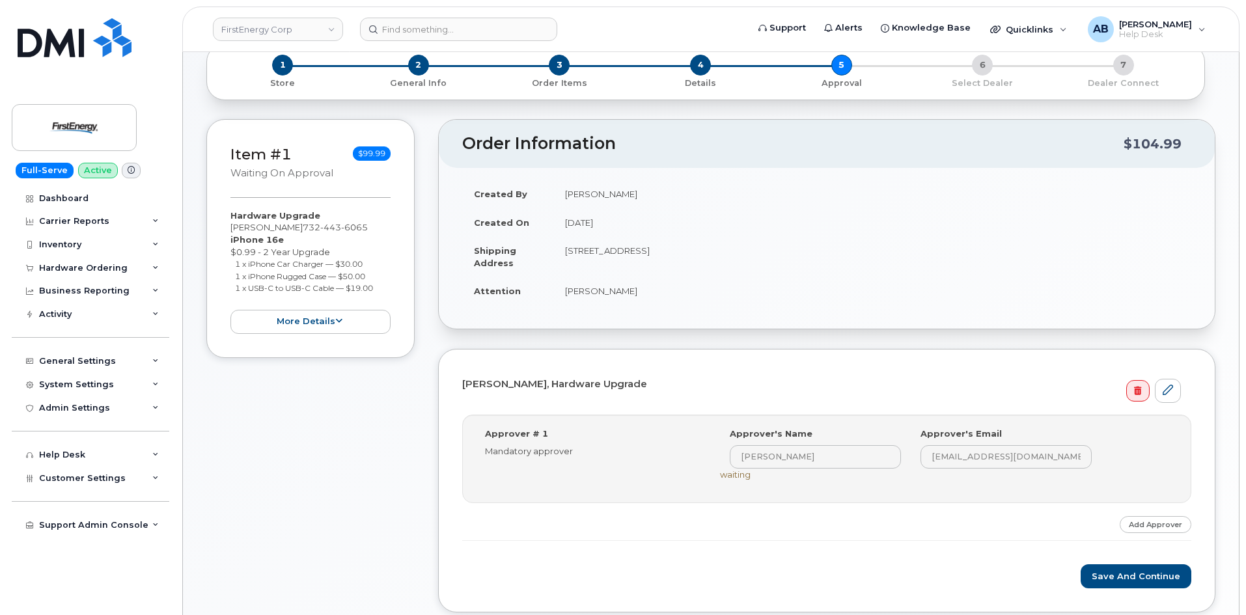
scroll to position [260, 0]
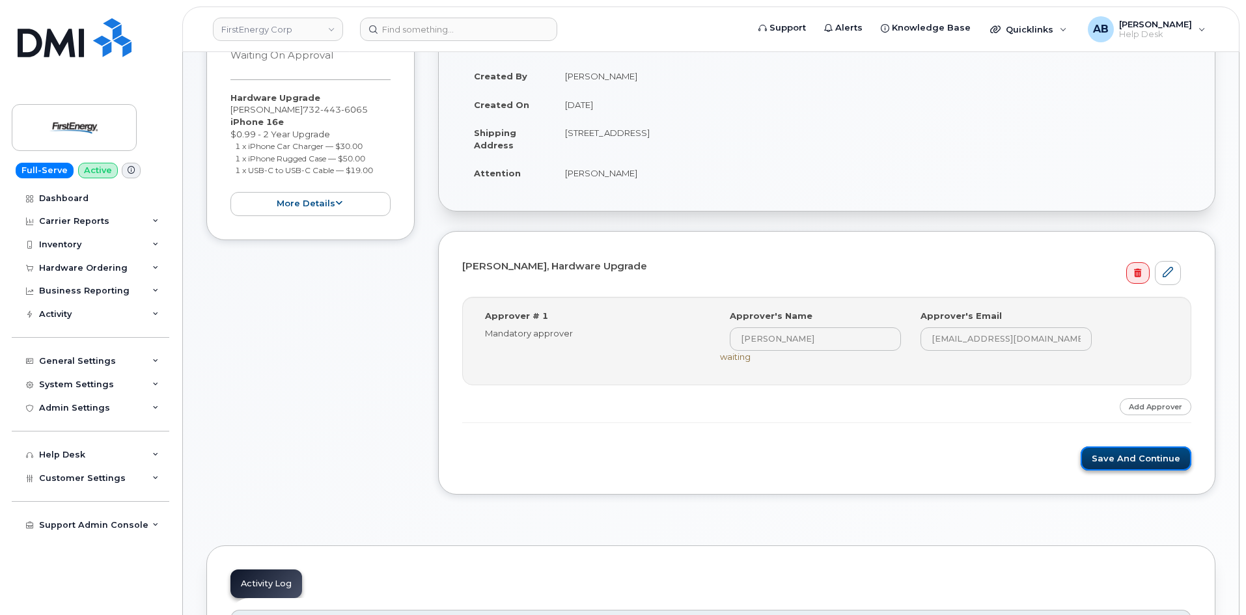
click at [1122, 465] on button "Save and Continue" at bounding box center [1136, 459] width 111 height 24
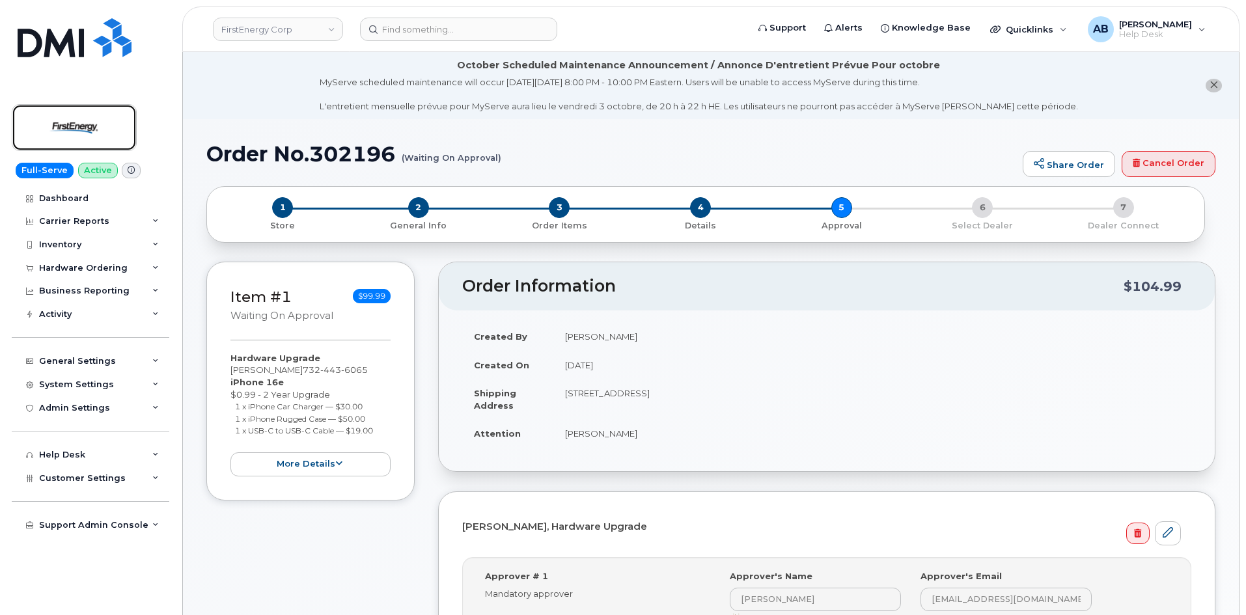
click at [75, 123] on img at bounding box center [74, 128] width 100 height 38
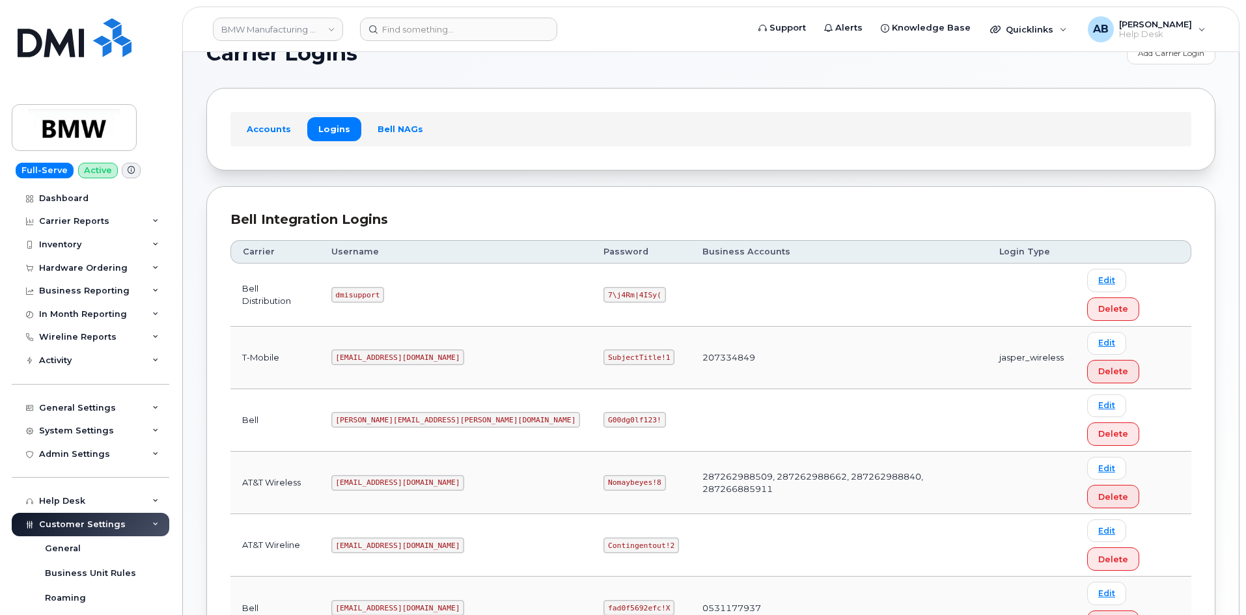
scroll to position [65, 0]
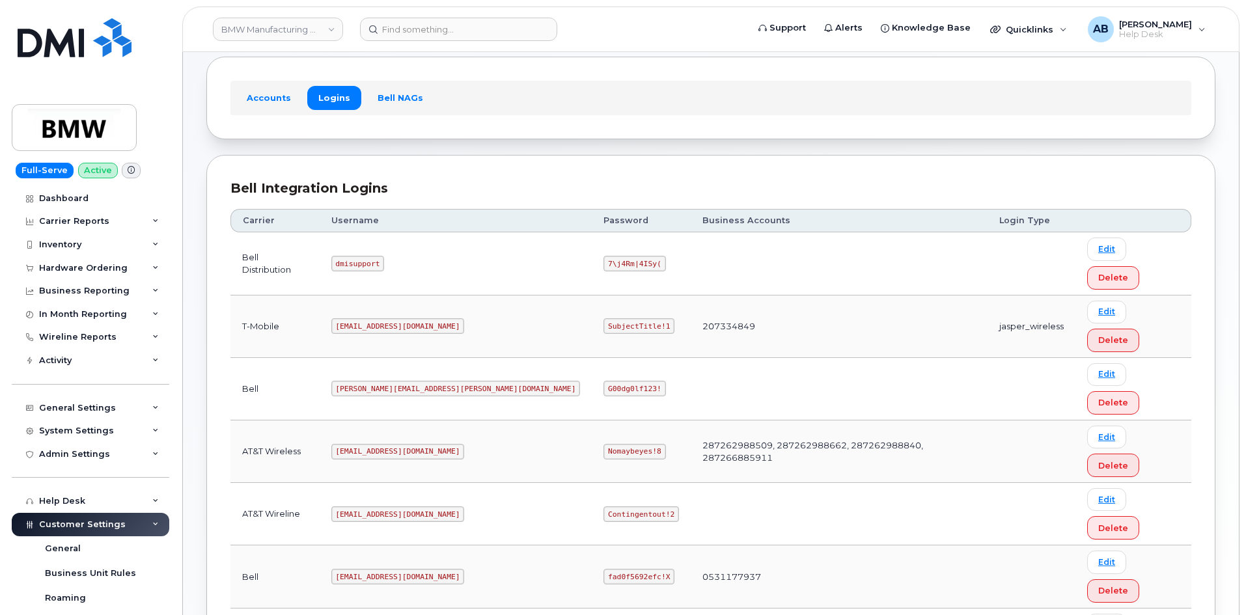
copy code "MS-BMW@dminc.com"
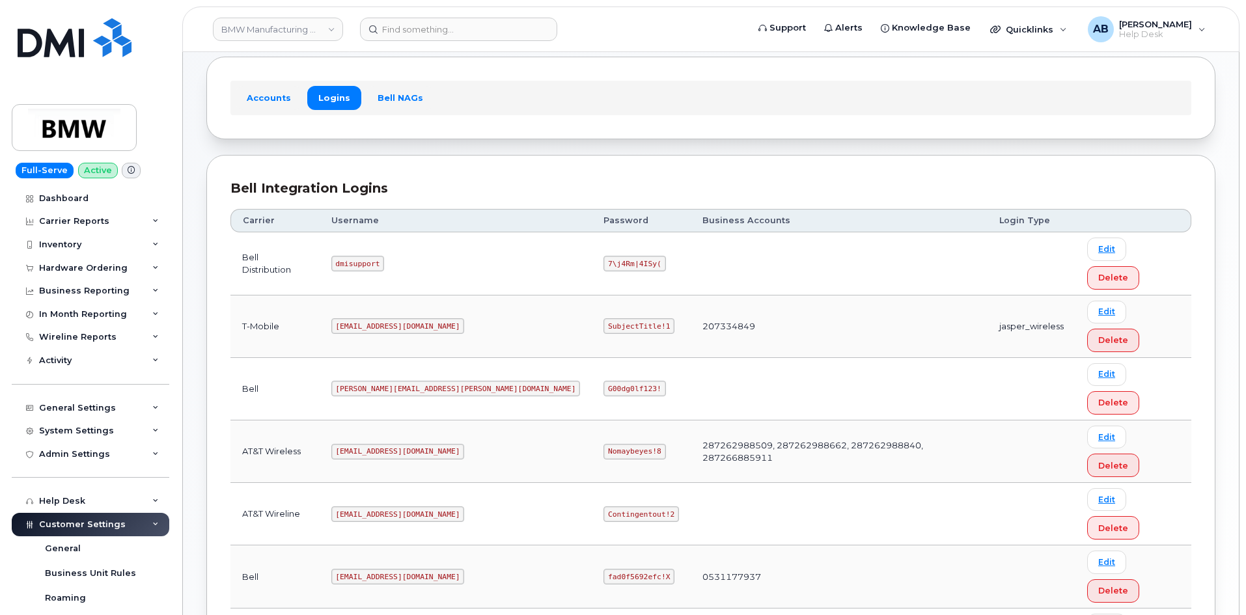
copy code "SubjectTitle!1"
